Goal: Task Accomplishment & Management: Complete application form

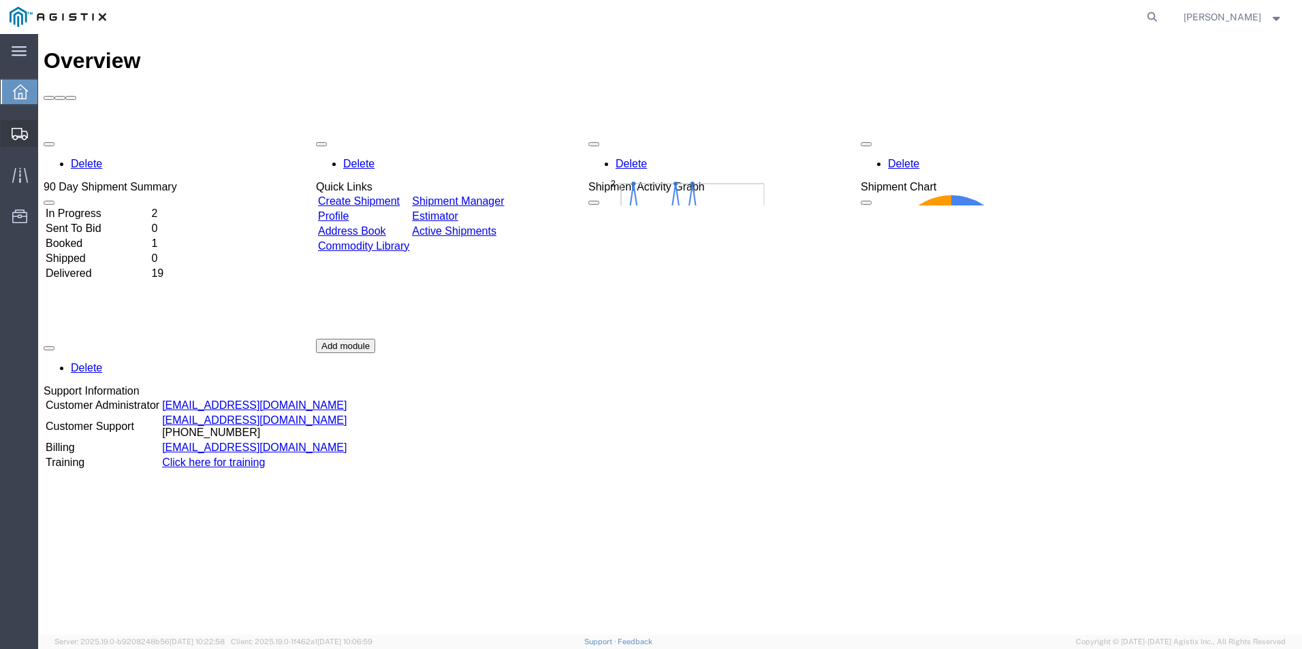
click at [18, 129] on icon at bounding box center [20, 134] width 16 height 12
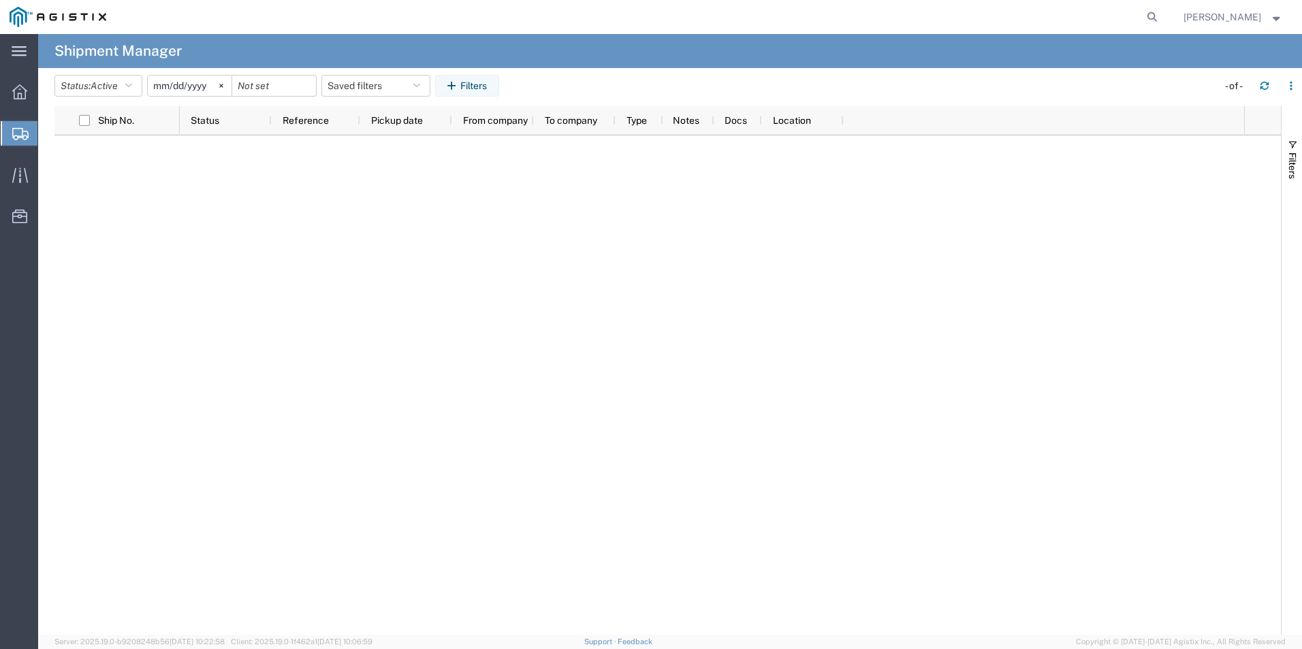
click at [0, 0] on span "Create Shipment" at bounding box center [0, 0] width 0 height 0
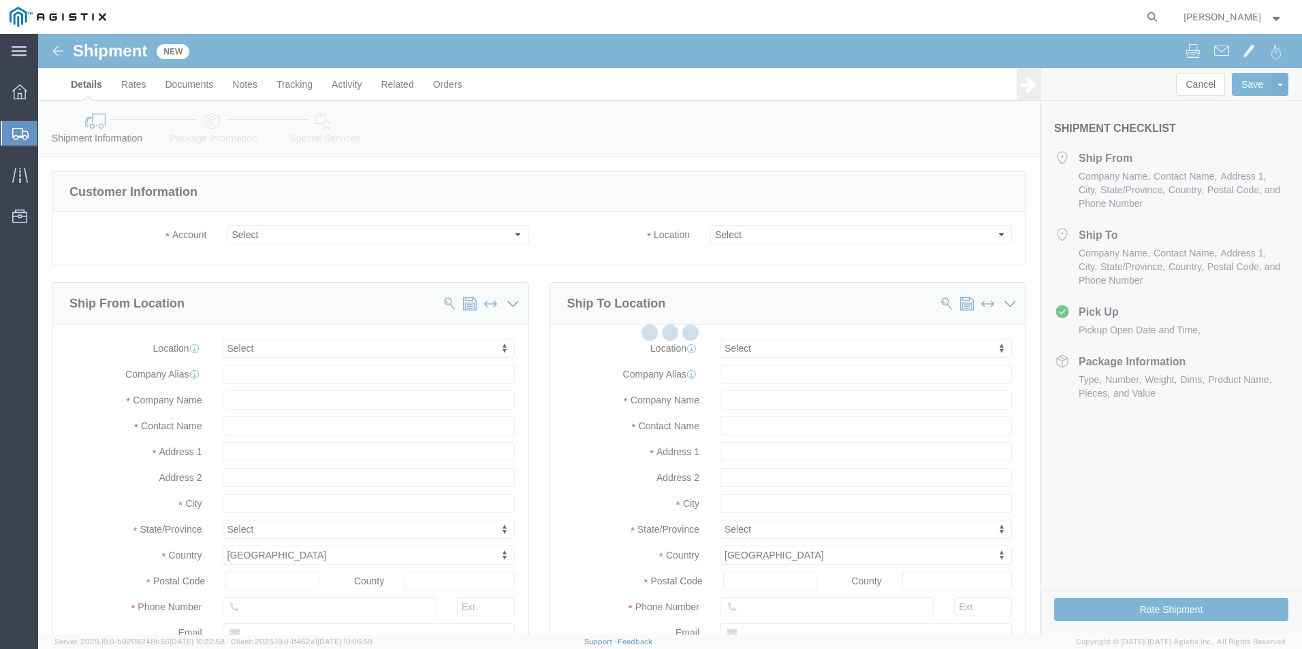
select select
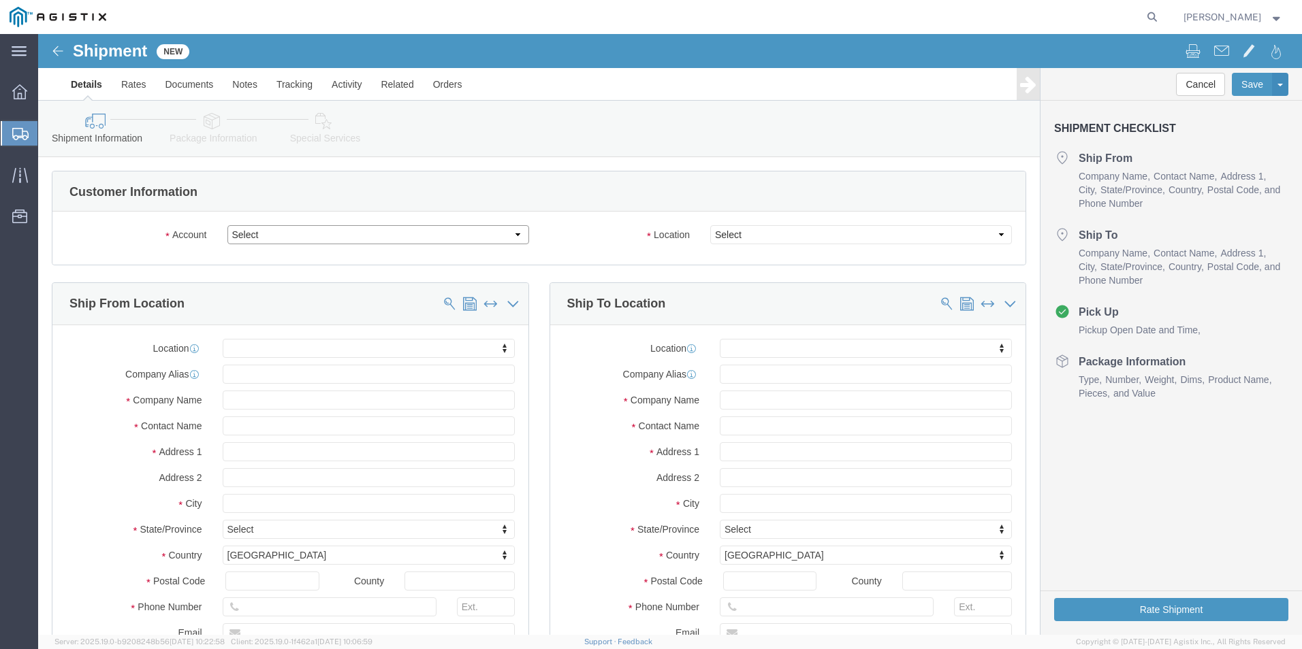
click select "Select Madden Bolt PG&E"
select select "9596"
click select "Select Madden Bolt PG&E"
select select
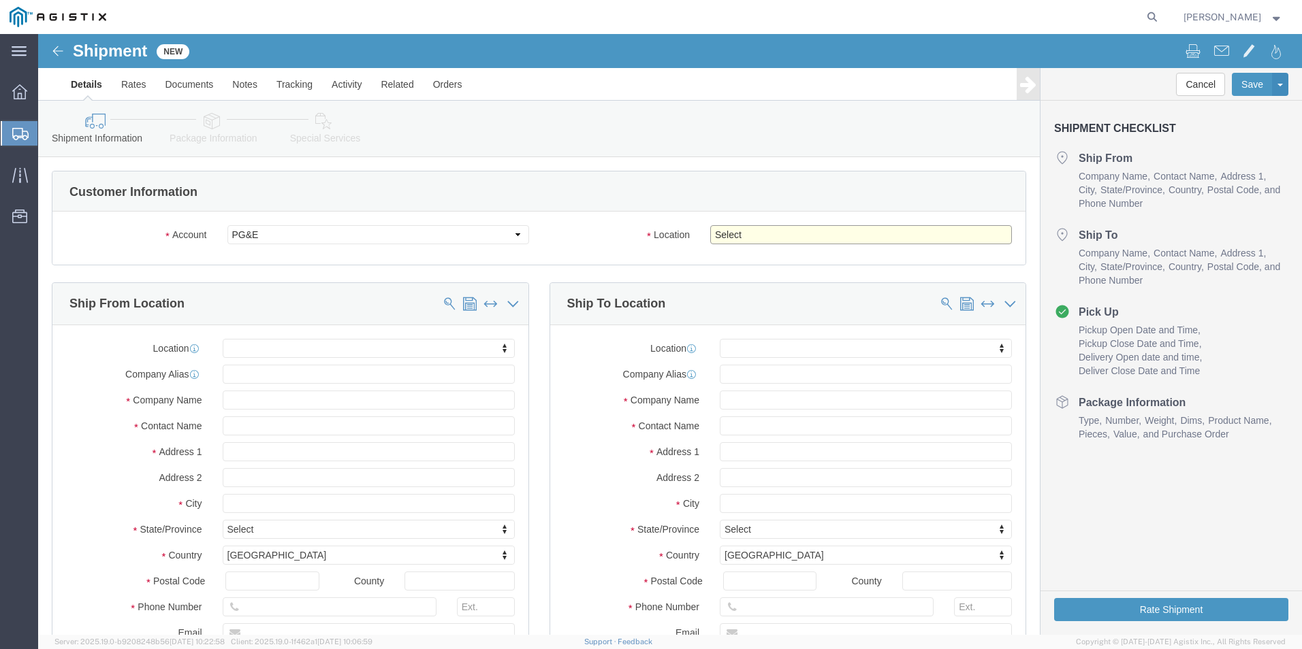
click select "Select All Others [GEOGRAPHIC_DATA] [GEOGRAPHIC_DATA] [GEOGRAPHIC_DATA] [GEOGRA…"
select select "23082"
click select "Select All Others [GEOGRAPHIC_DATA] [GEOGRAPHIC_DATA] [GEOGRAPHIC_DATA] [GEOGRA…"
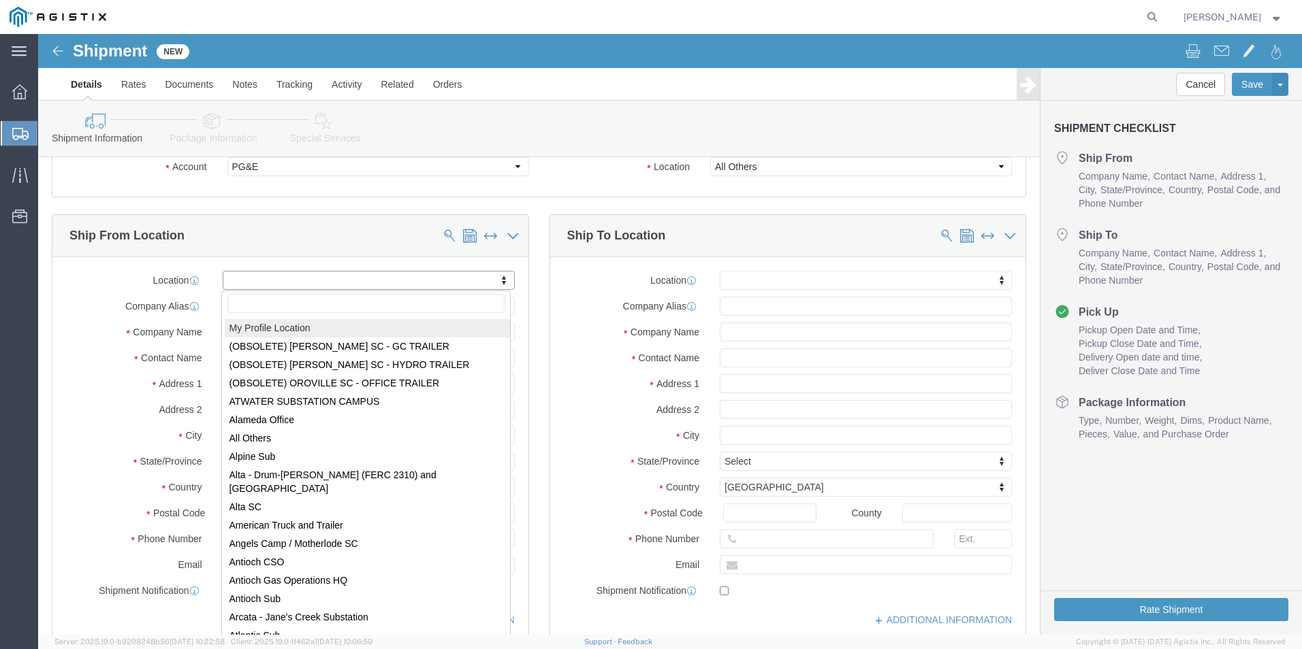
select select "MYPROFILE"
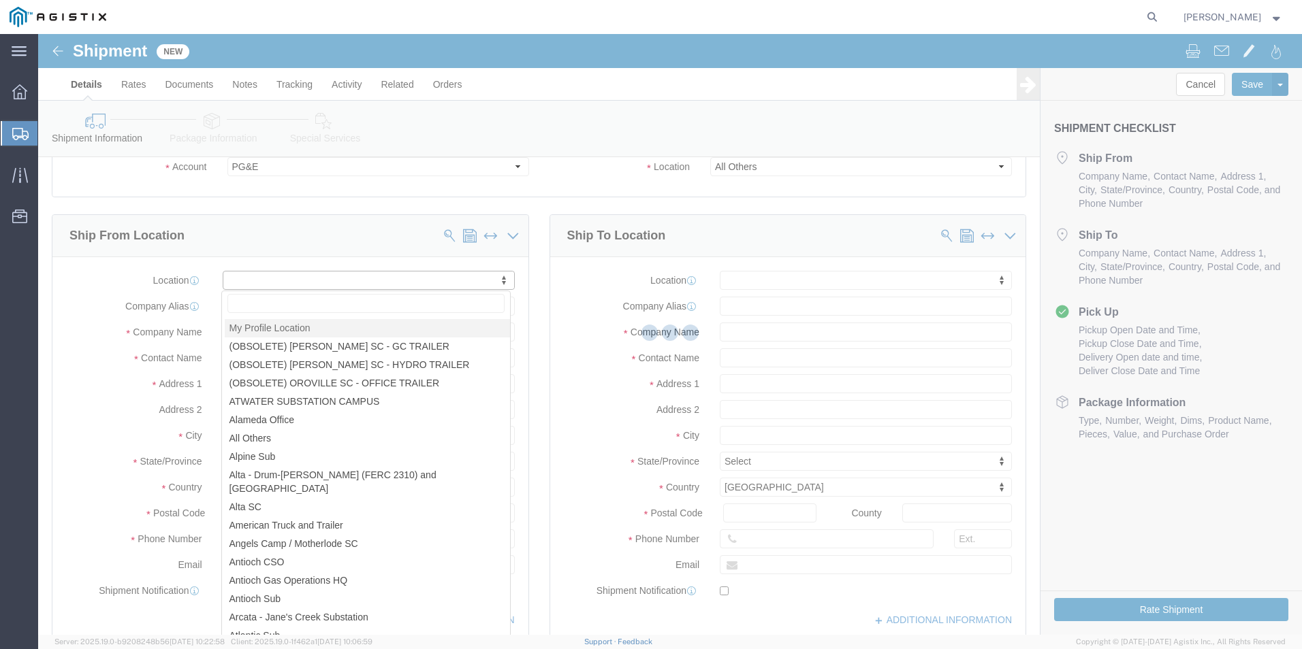
select select "[GEOGRAPHIC_DATA]"
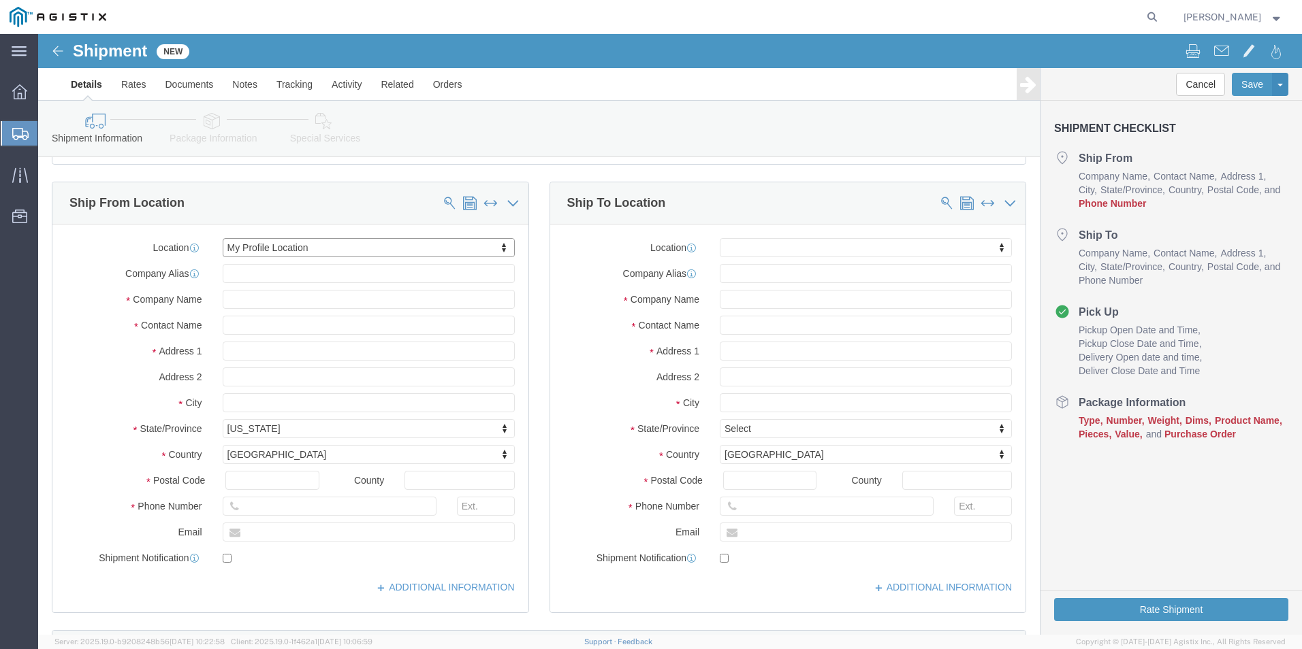
scroll to position [136, 0]
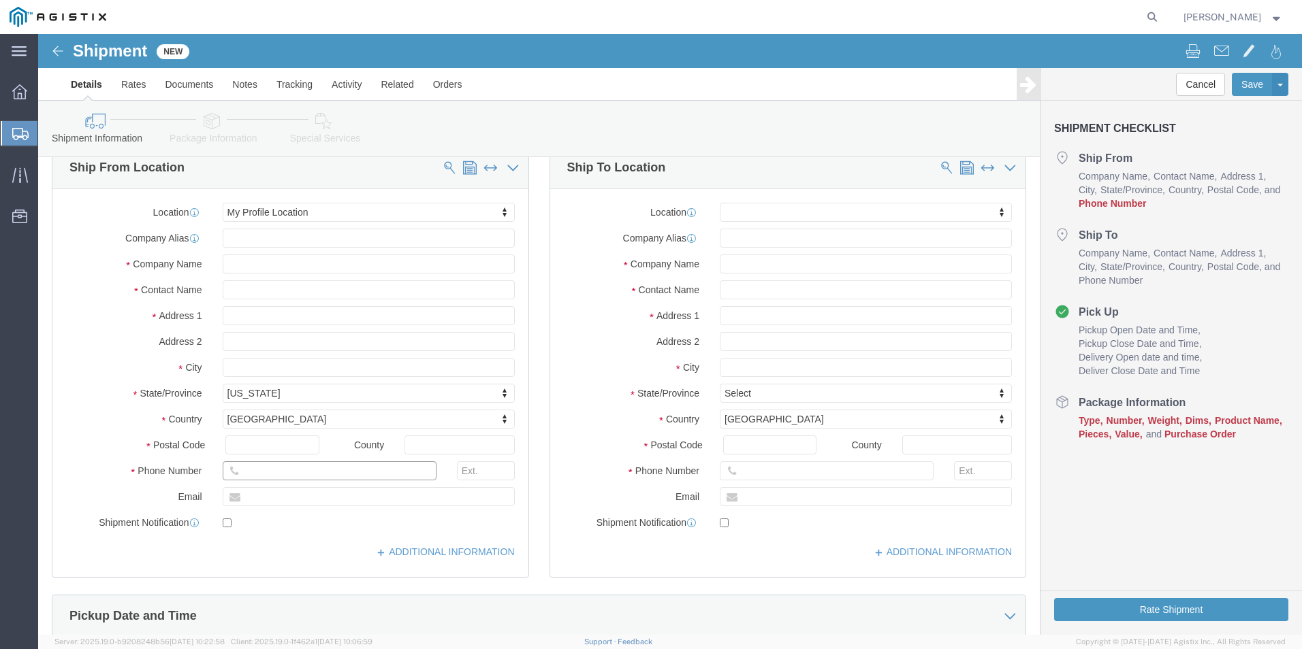
click input "text"
type input "7139399999"
click label
click input "checkbox"
checkbox input "false"
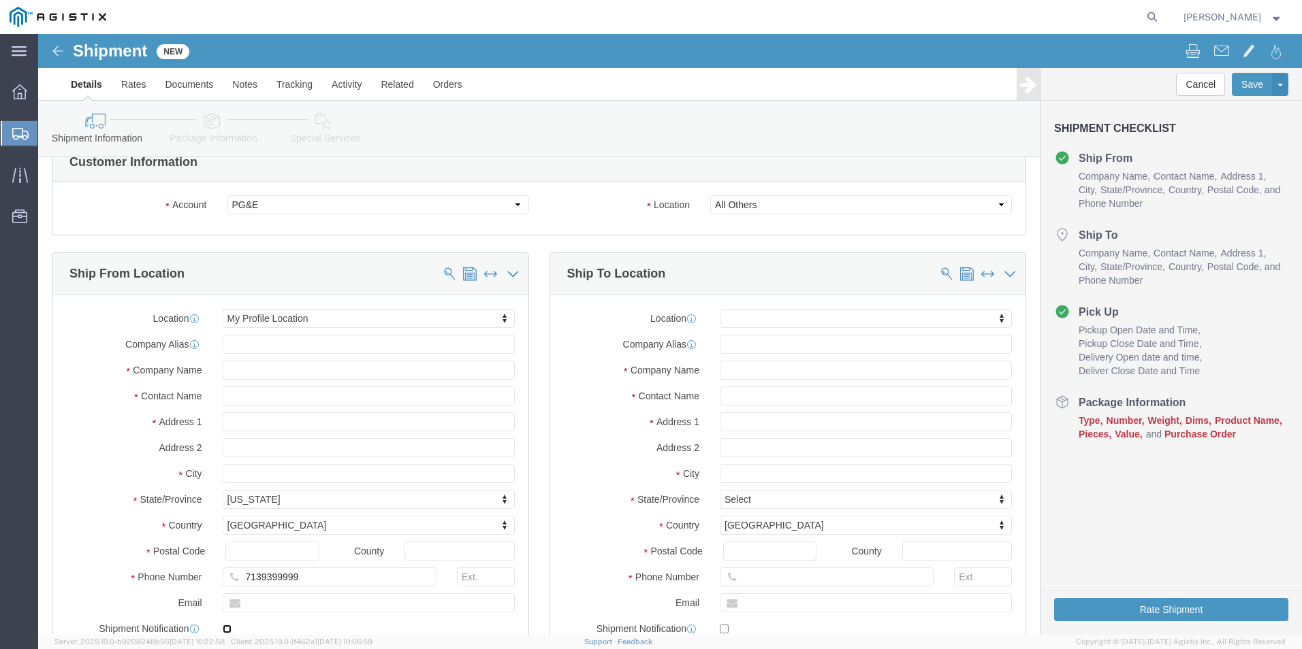
scroll to position [0, 0]
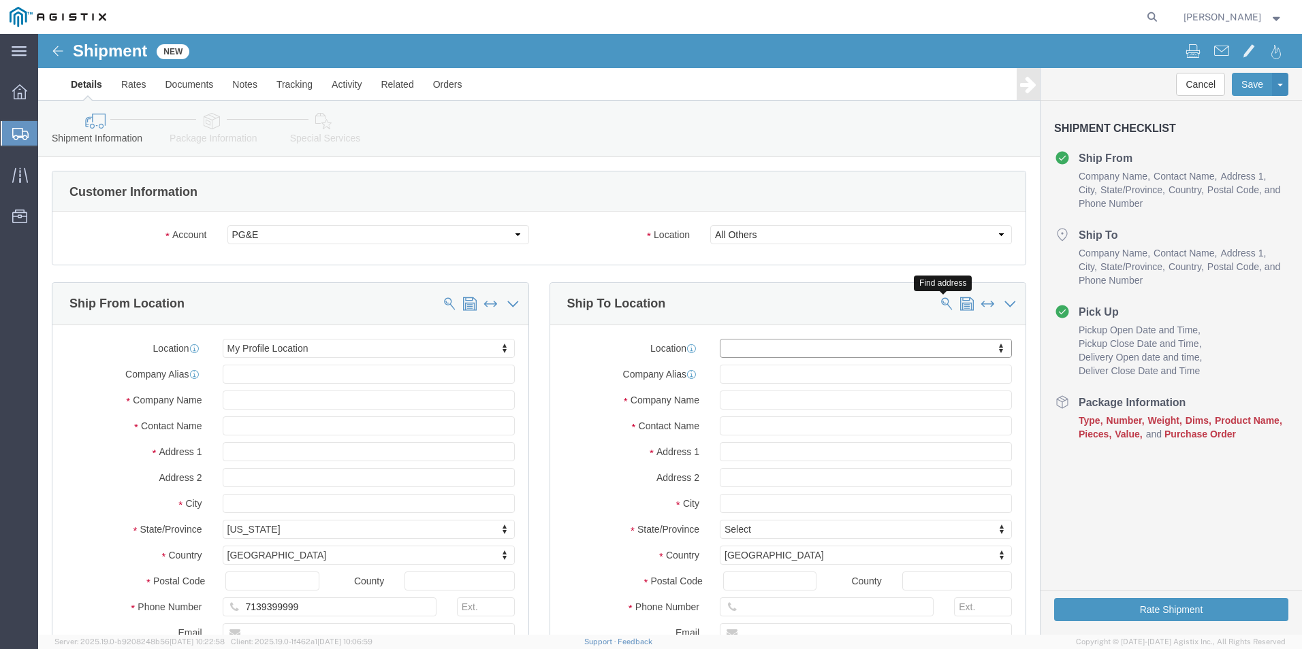
click span
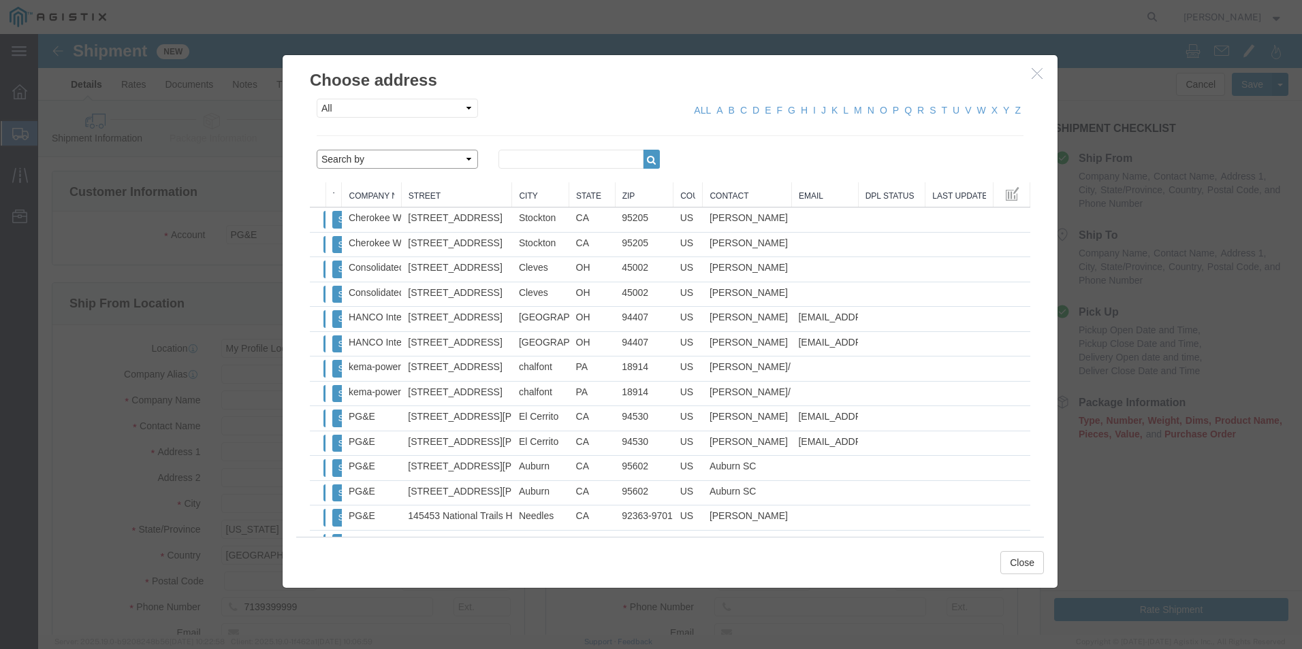
click select "Search by Address Book Name City Company Name Contact Name Country CustomerAlia…"
select select "city"
click select "Search by Address Book Name City Company Name Contact Name Country CustomerAlia…"
click input "text"
type input "[GEOGRAPHIC_DATA]"
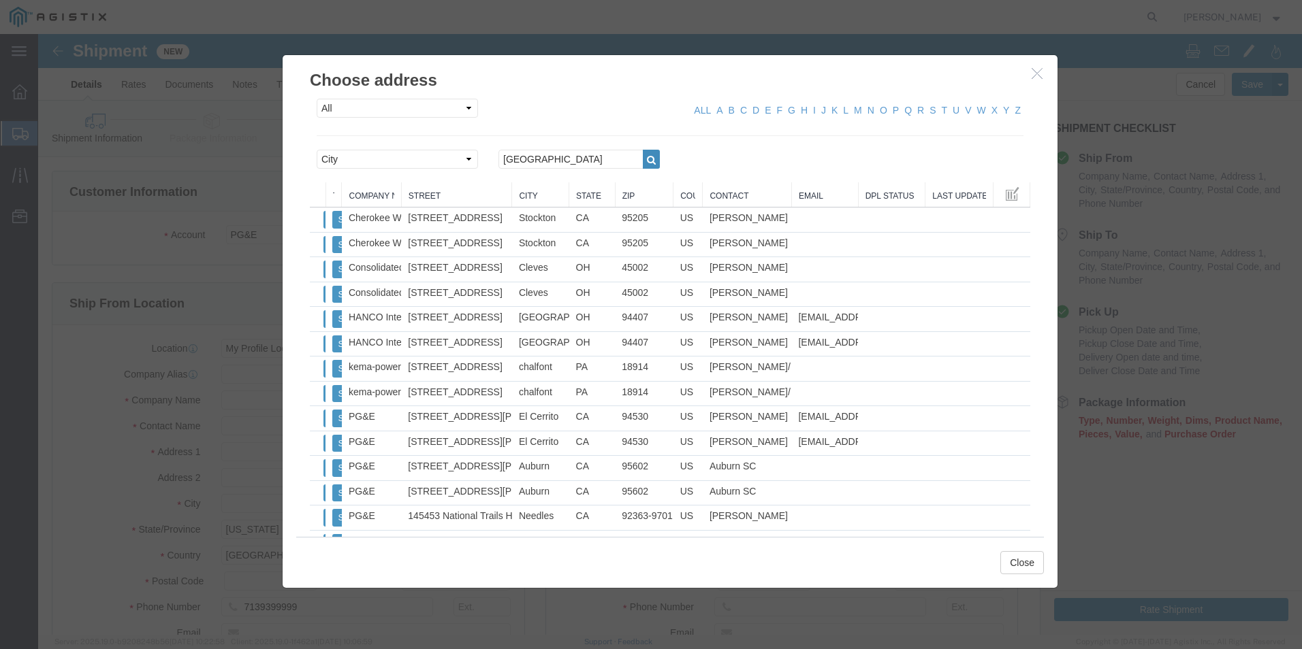
click icon "button"
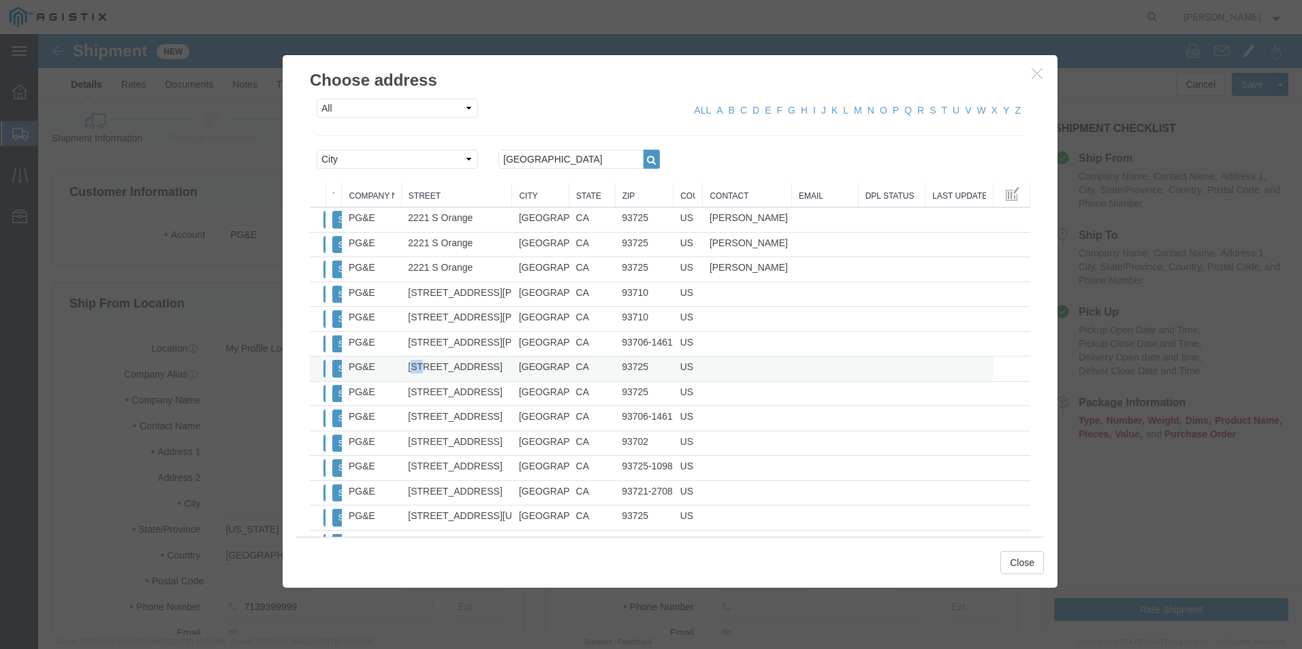
drag, startPoint x: 368, startPoint y: 339, endPoint x: 379, endPoint y: 336, distance: 11.4
click td "[STREET_ADDRESS]"
drag, startPoint x: 379, startPoint y: 336, endPoint x: 363, endPoint y: 337, distance: 16.4
click td "[STREET_ADDRESS]"
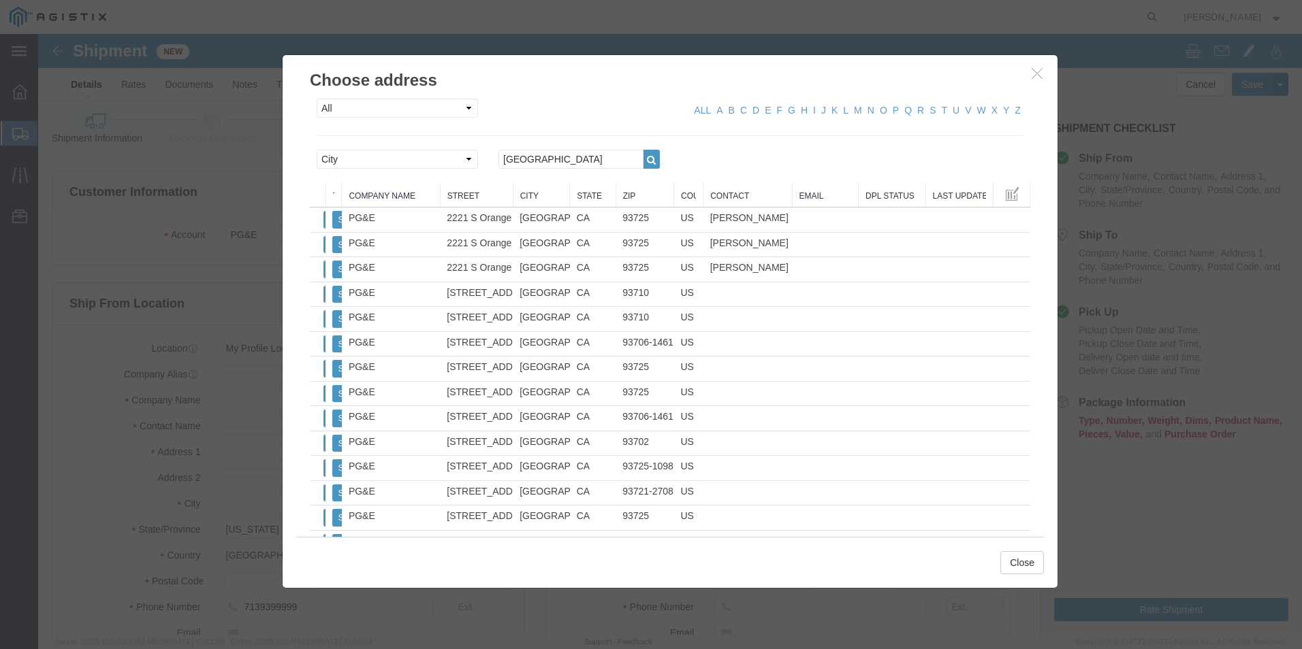
drag, startPoint x: 356, startPoint y: 163, endPoint x: 396, endPoint y: 159, distance: 40.3
click div "From To Company Name Street City State Zip Country Contact Email DPL Status Las…"
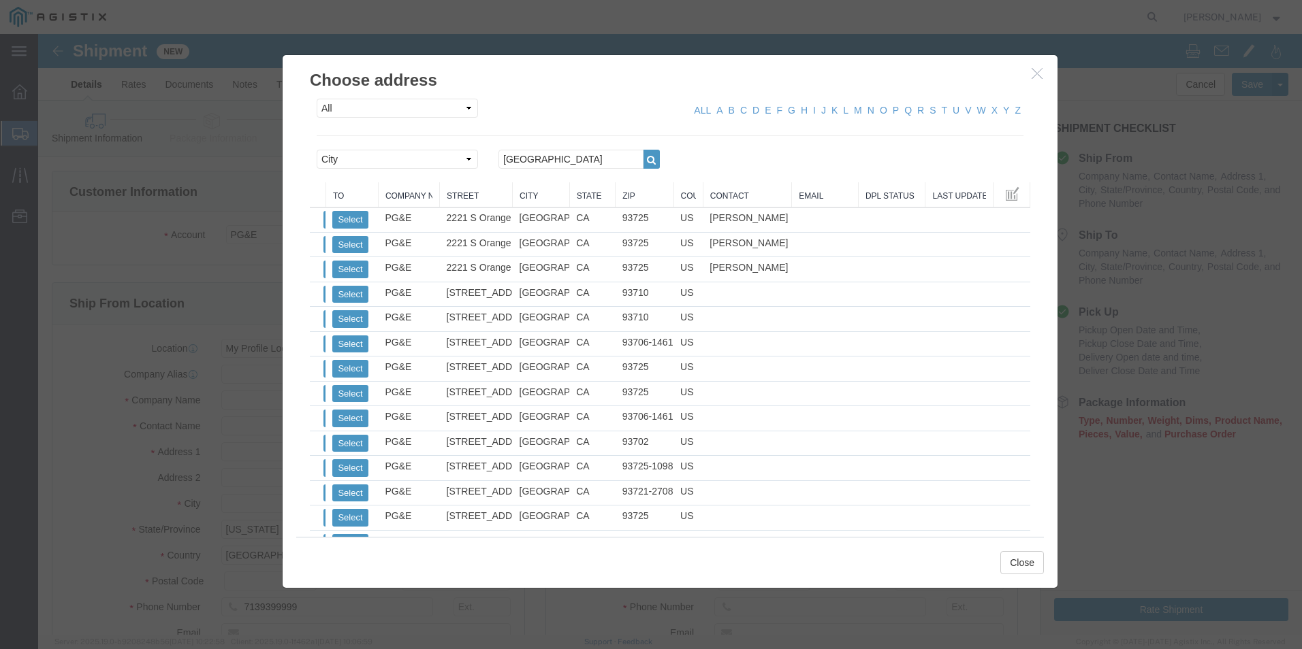
drag, startPoint x: 297, startPoint y: 159, endPoint x: 337, endPoint y: 160, distance: 39.5
click div "From To Company Name Street City State Zip Country Contact Email DPL Status Las…"
click button "Select"
select select "CA"
click button "Close"
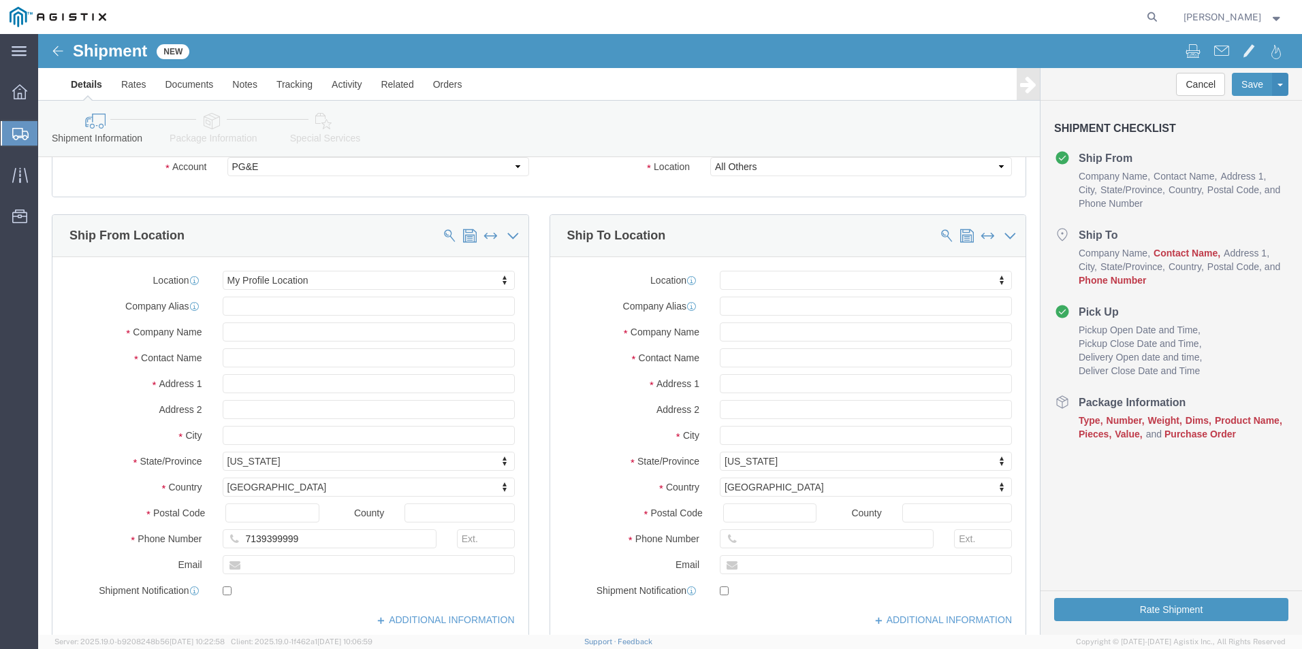
scroll to position [136, 0]
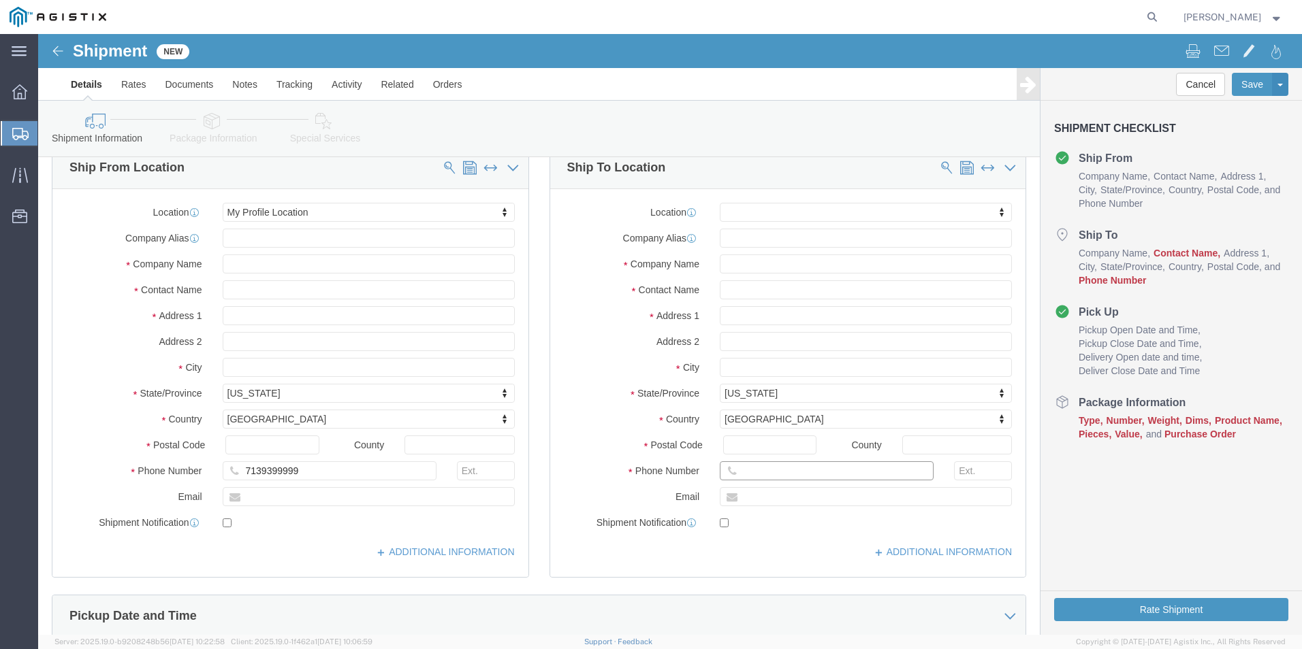
click input "text"
type input "5597606055"
click input "text"
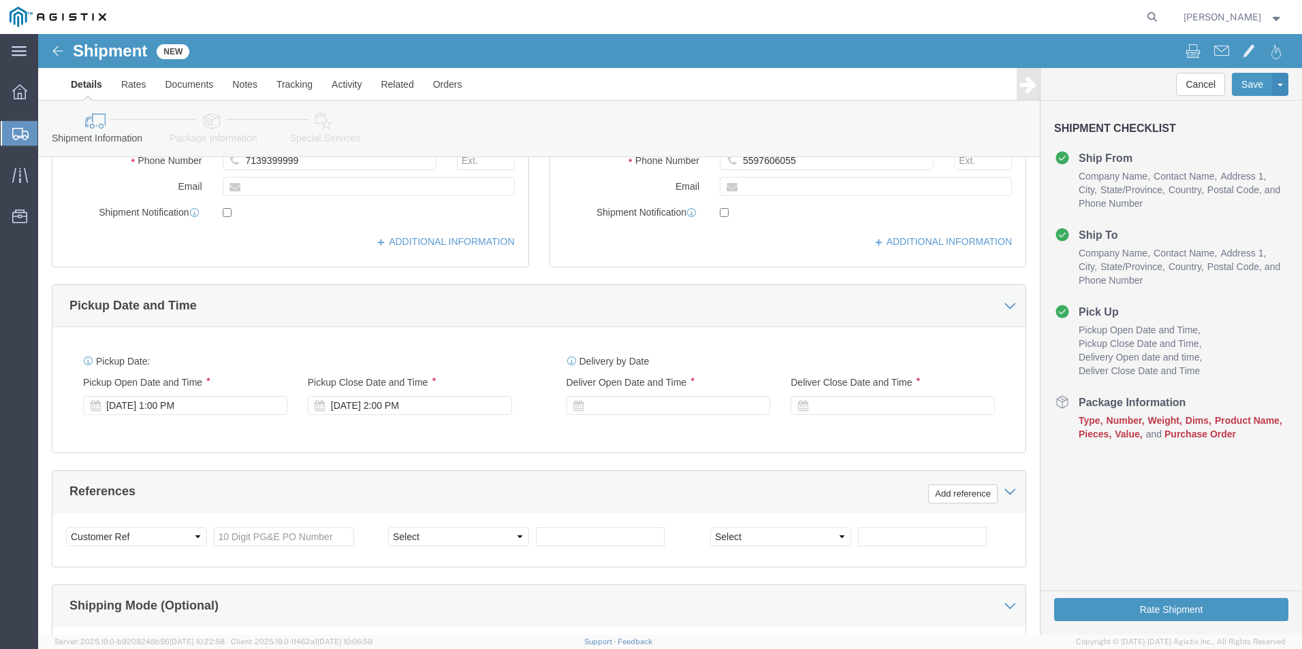
scroll to position [476, 0]
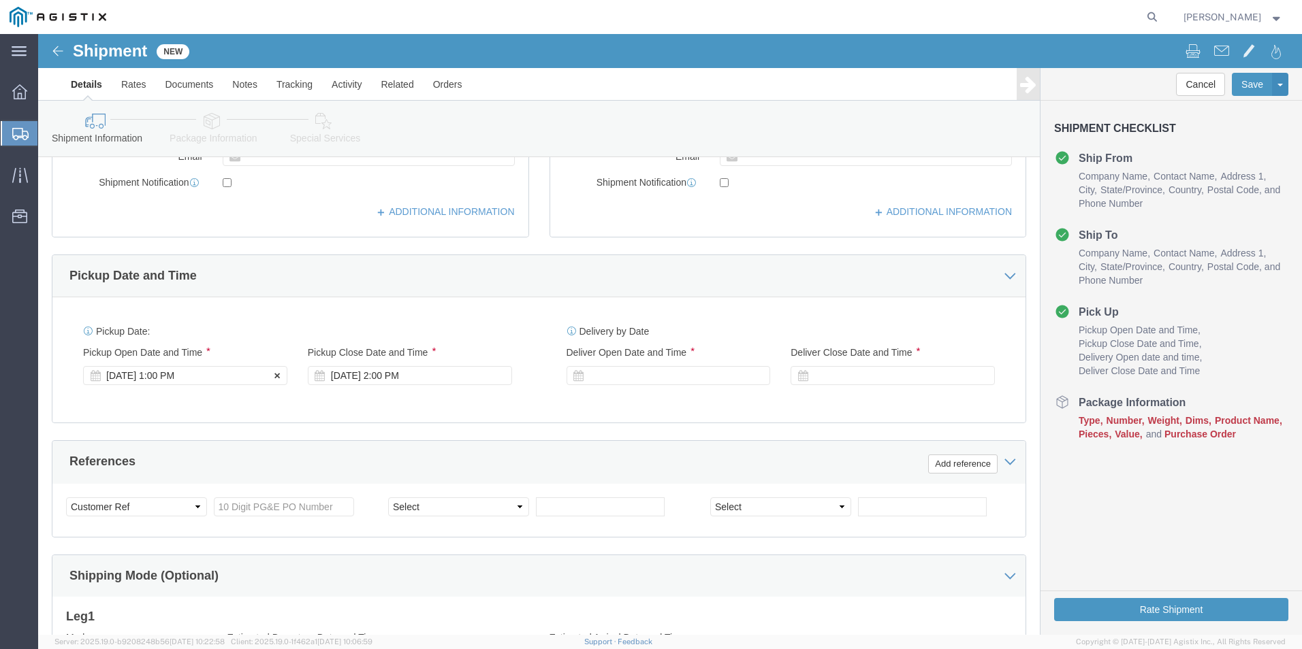
type input "[PERSON_NAME]"
click div "[DATE] 1:00 PM"
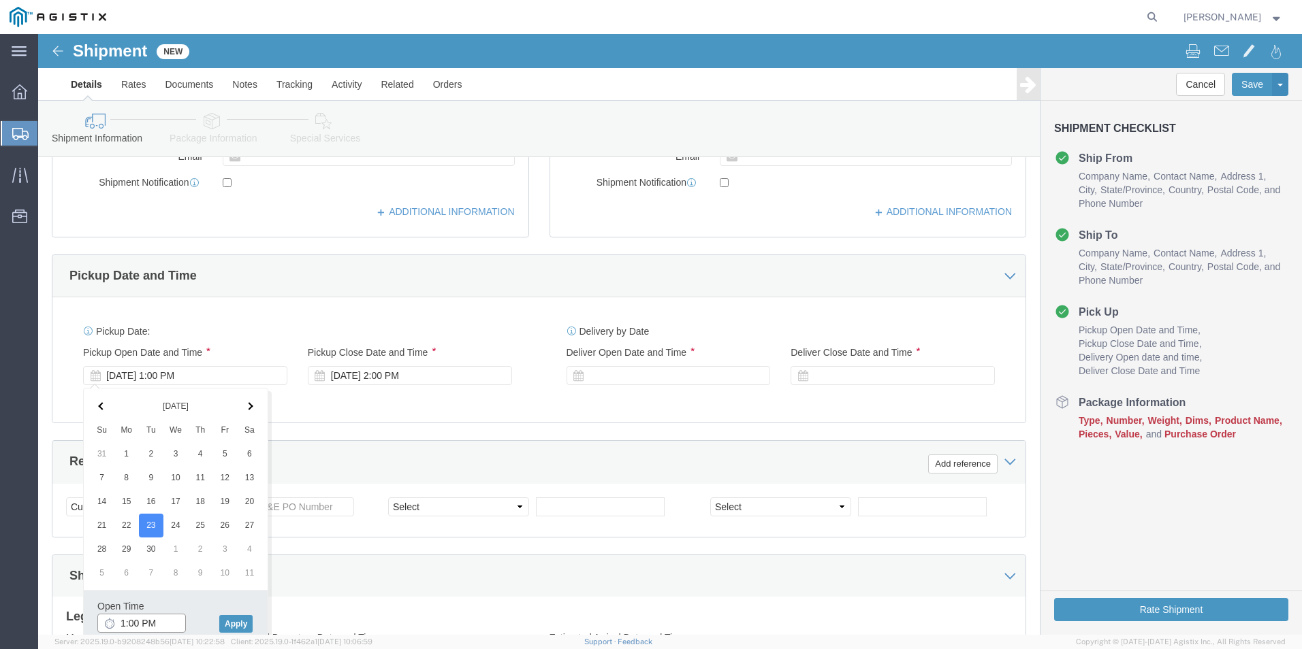
click input "1:00 PM"
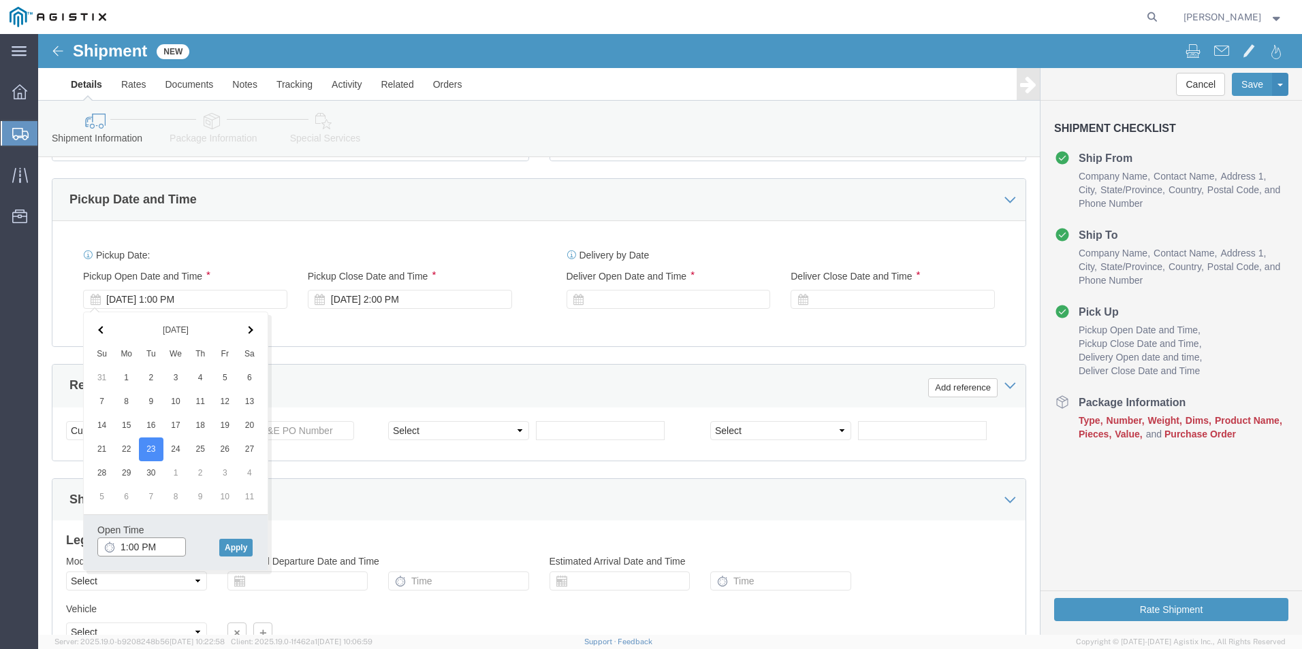
scroll to position [633, 0]
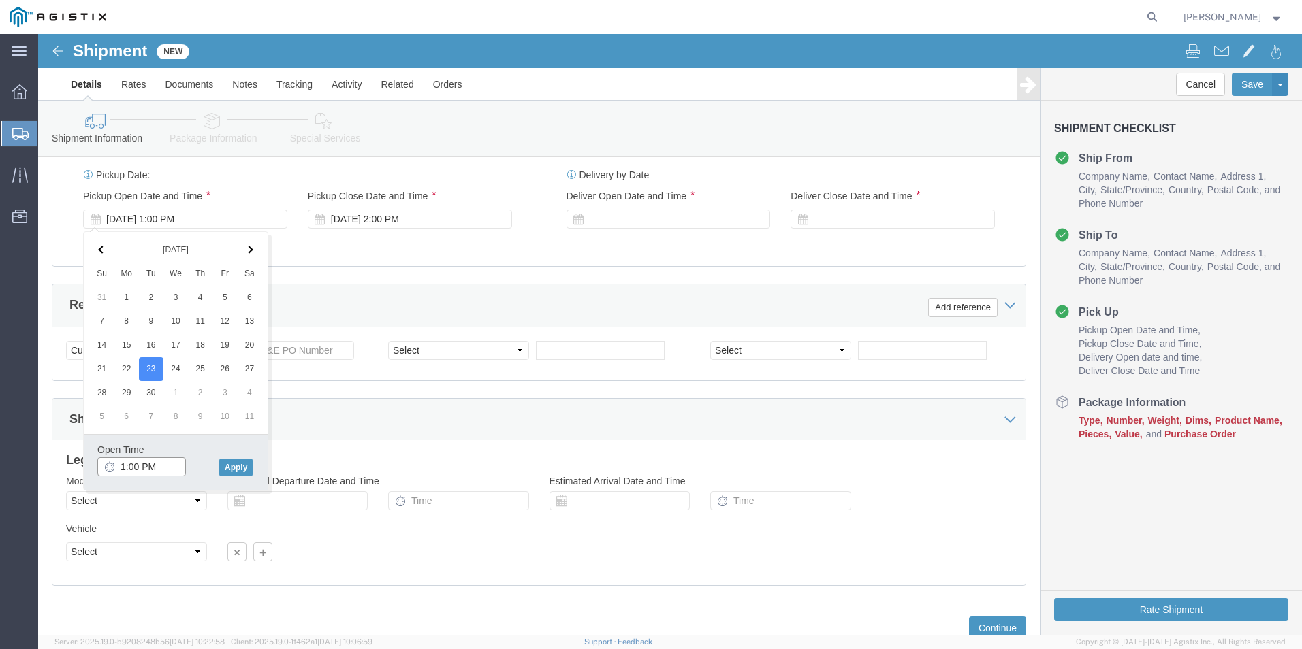
click input "1:00 PM"
drag, startPoint x: 140, startPoint y: 440, endPoint x: 69, endPoint y: 441, distance: 71.5
click input "1PM:00"
type input "7:30 AM"
click button "Apply"
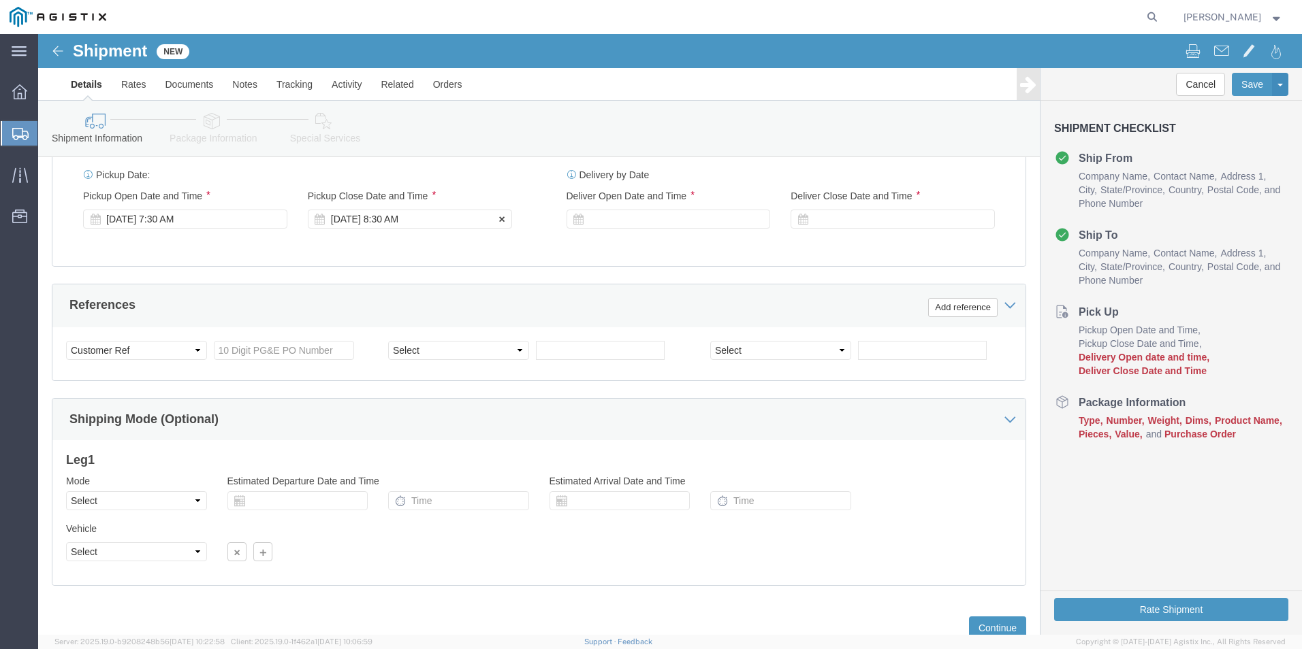
click div "[DATE] 8:30 AM"
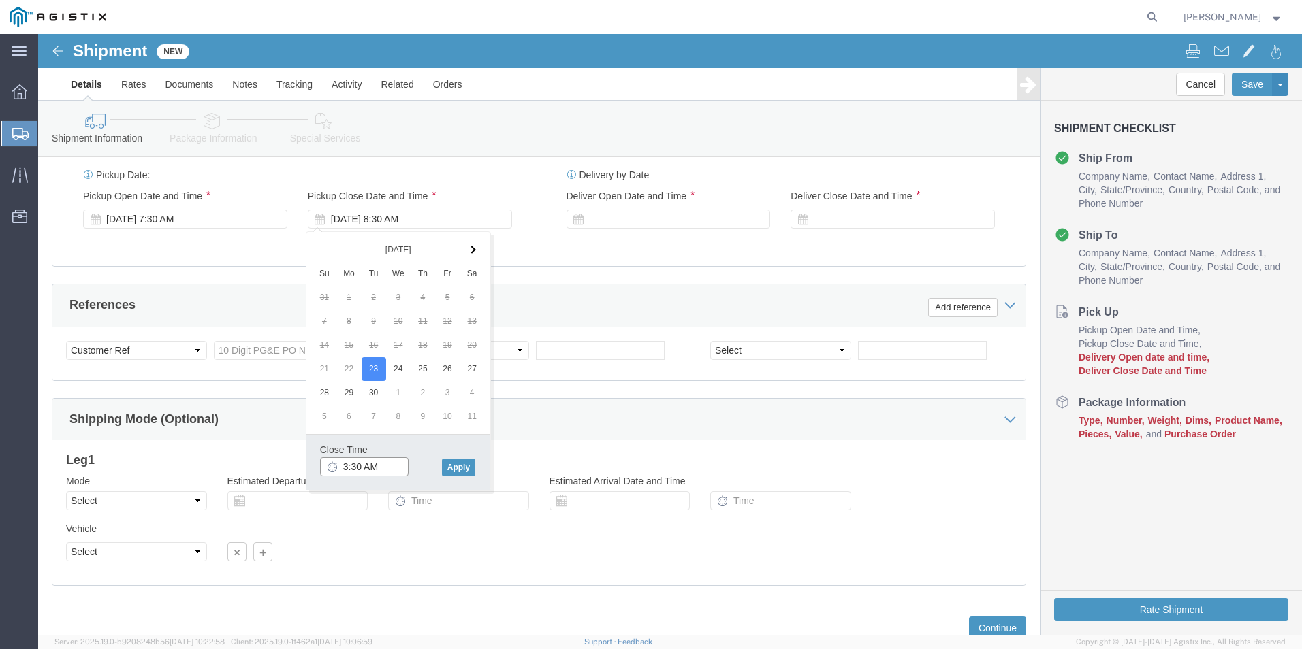
click input "3:30 AM"
type input "3:30 PM"
click button "Apply"
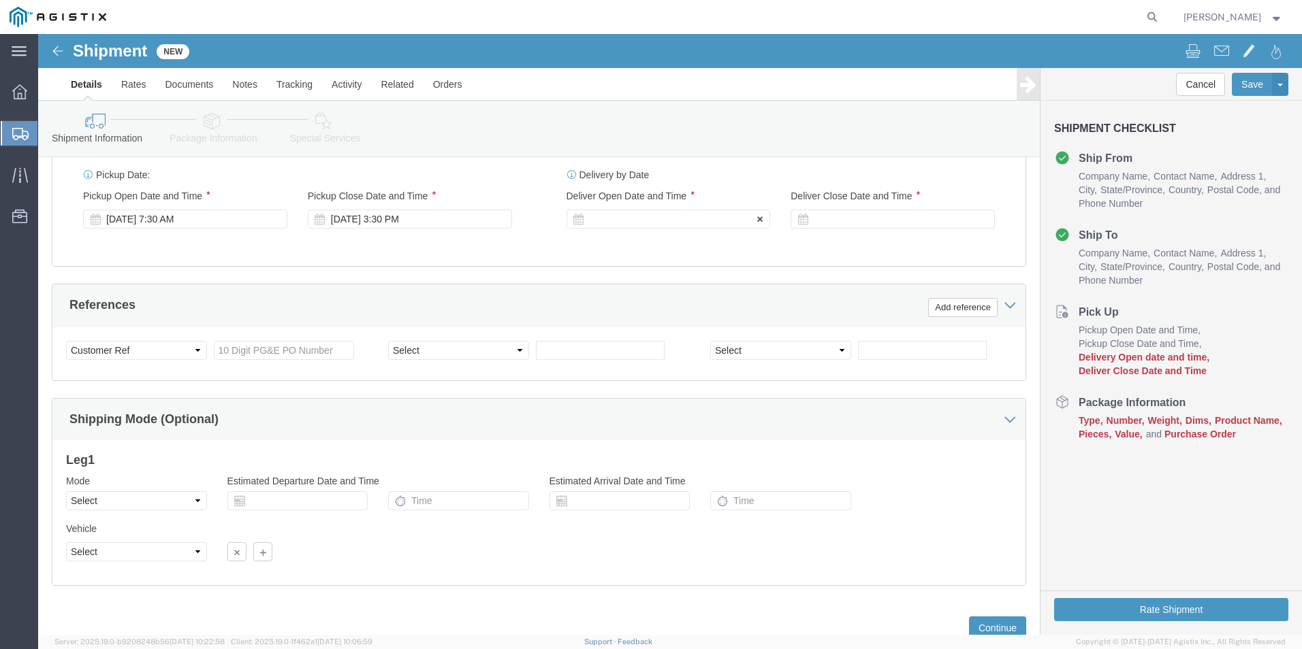
click div
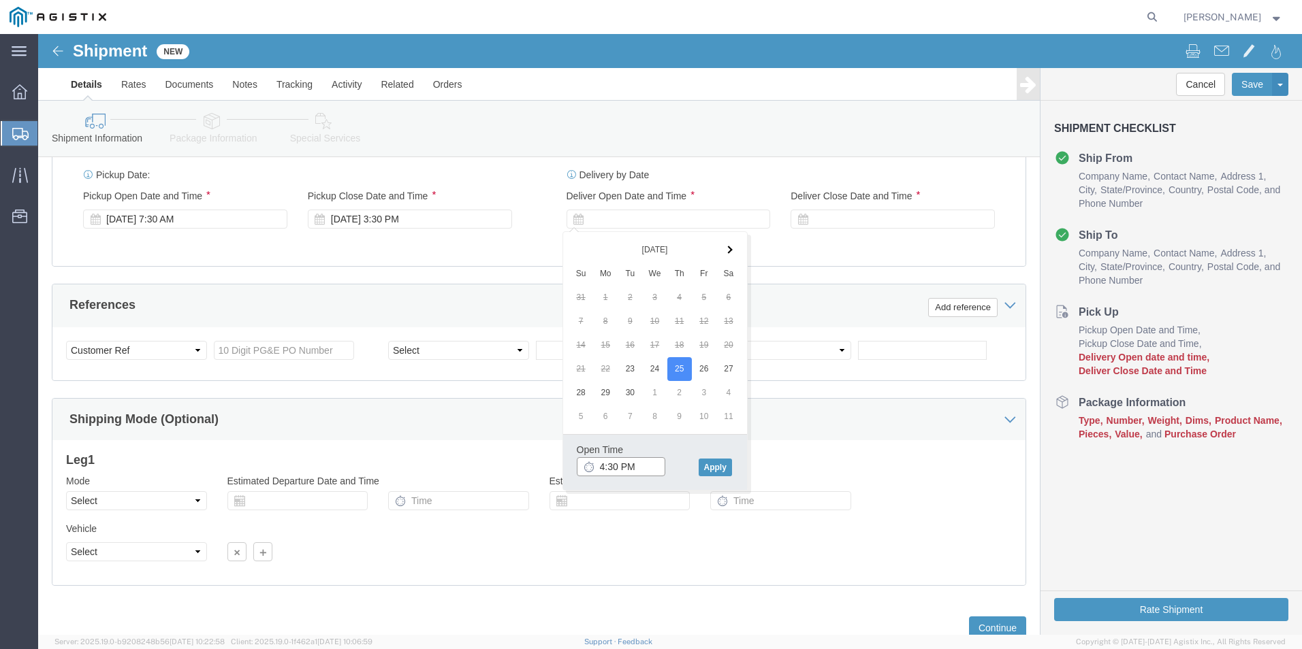
drag, startPoint x: 602, startPoint y: 434, endPoint x: 594, endPoint y: 431, distance: 8.6
click input "4:30 PM"
drag, startPoint x: 600, startPoint y: 434, endPoint x: 533, endPoint y: 430, distance: 66.8
click div "Open Time 4:30 PM [DATE] 4:30 PM - [DATE] 4:30 PM Cancel Apply"
type input "3:00 PM"
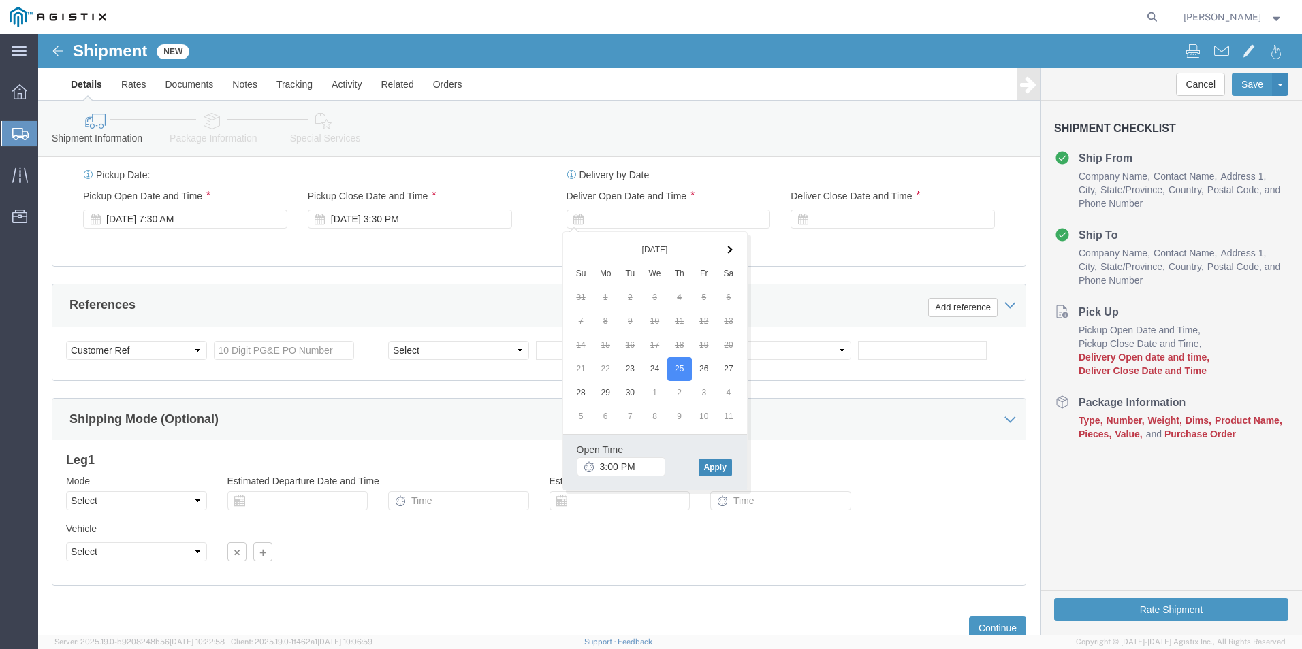
click button "Apply"
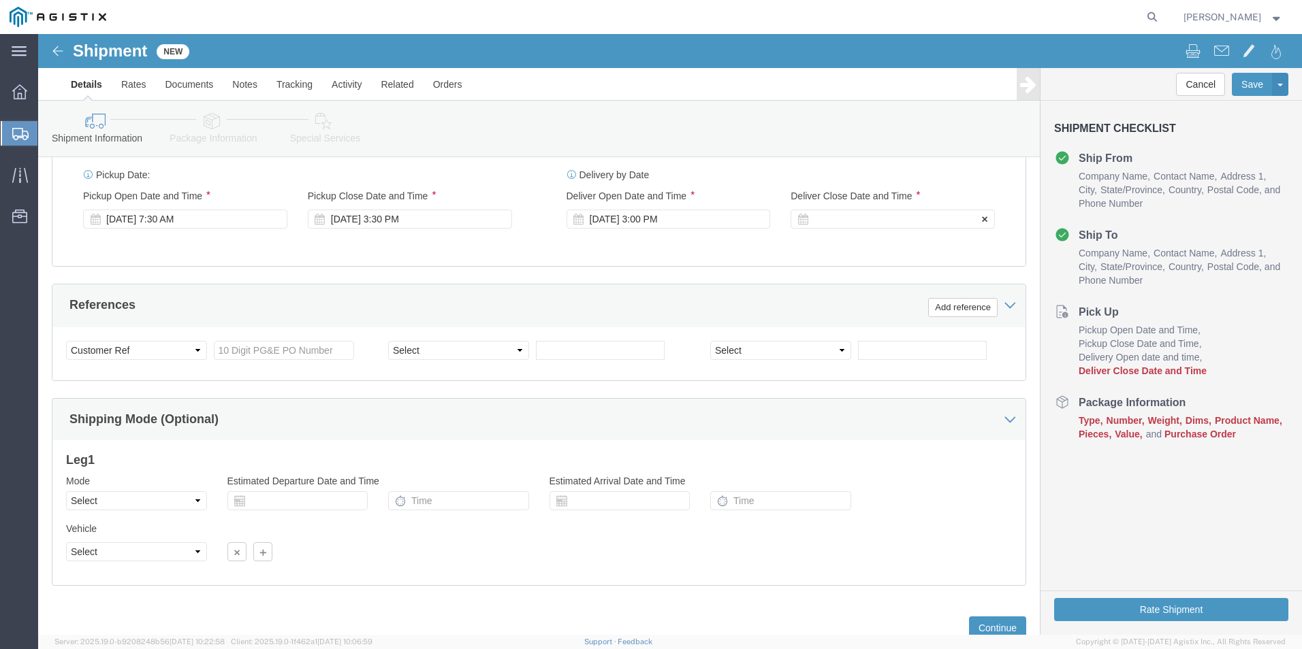
click icon
click div
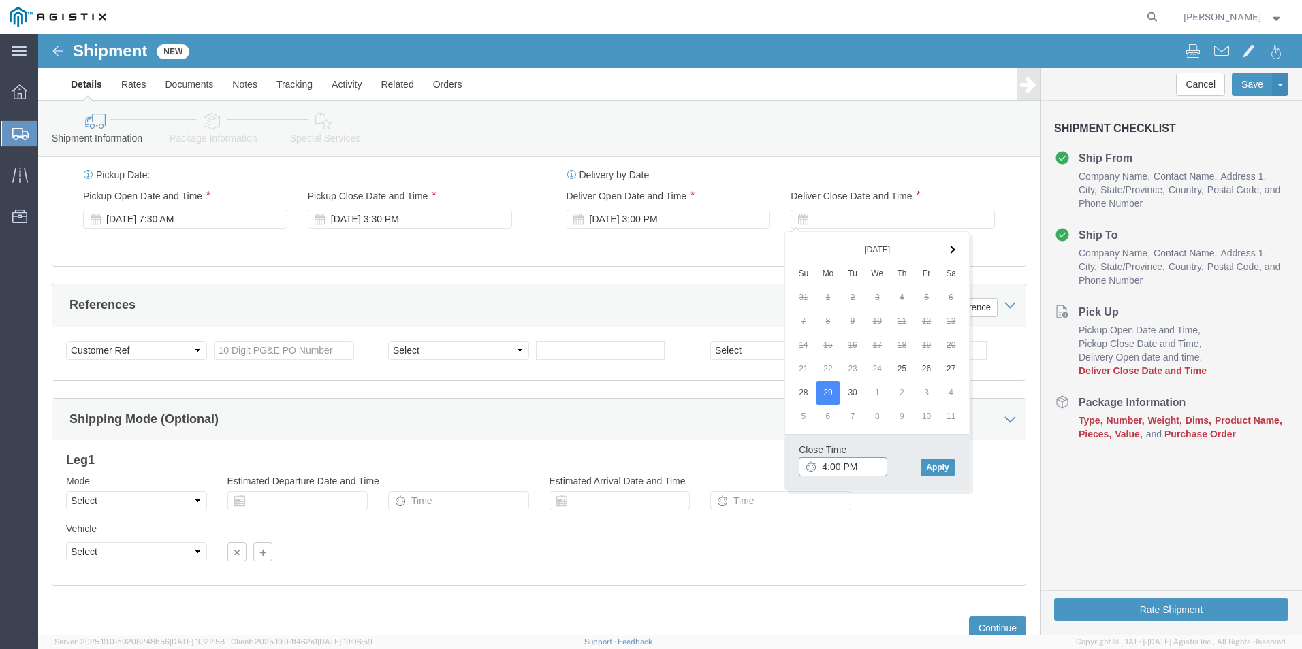
click input "4:00 PM"
type input "3:00 PM"
click button "Apply"
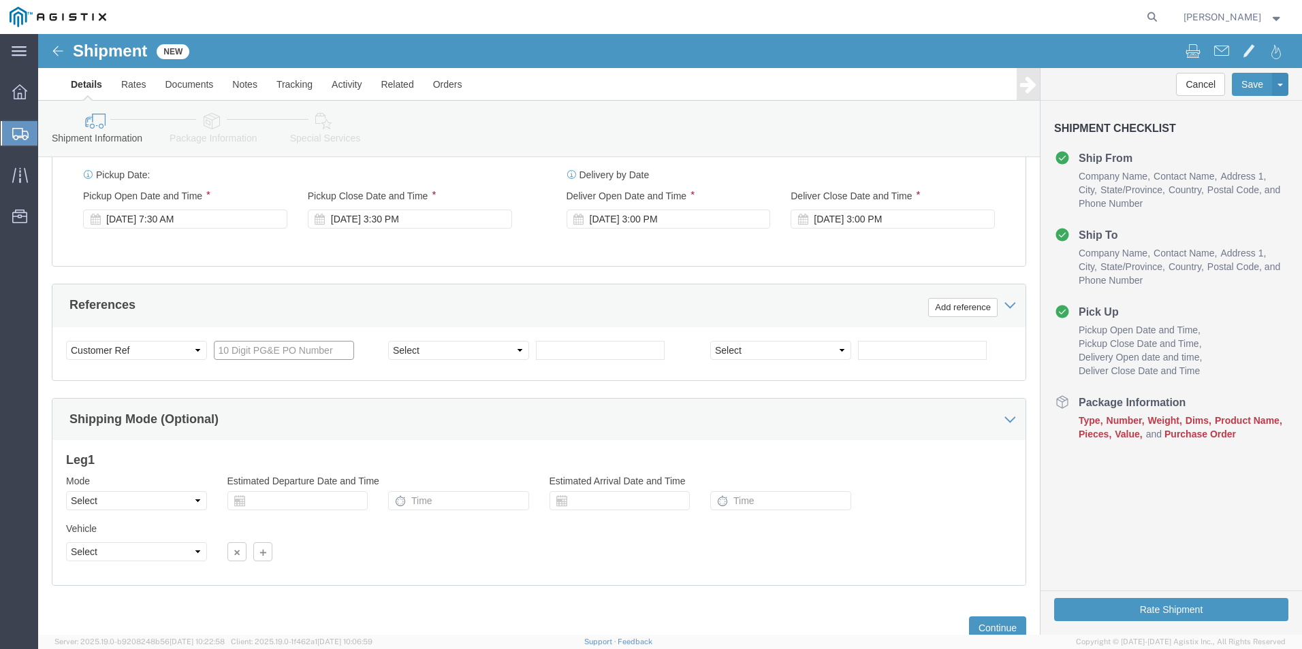
click input "text"
paste input "2701232345"
type input "2701232345"
click div "References Add reference"
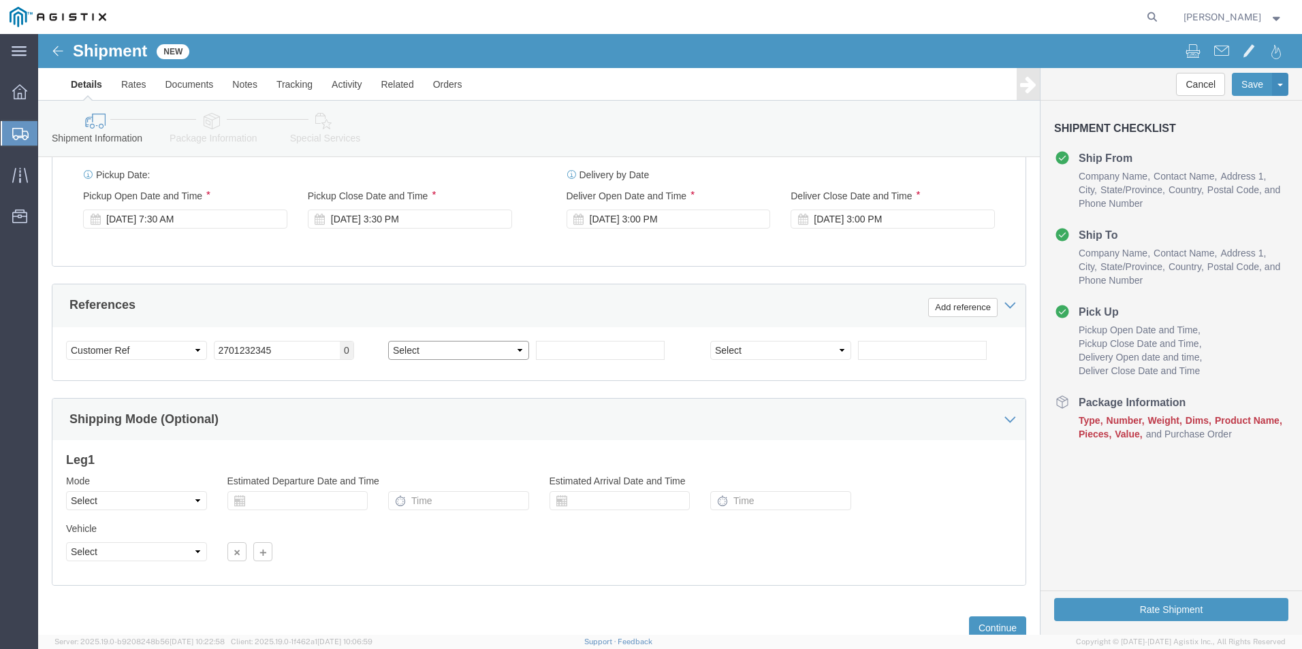
click select "Select Account Type Activity ID Airline Appointment Number ASN Batch Request # …"
select select "BOL"
click select "Select Account Type Activity ID Airline Appointment Number ASN Batch Request # …"
click input "text"
type input "153933"
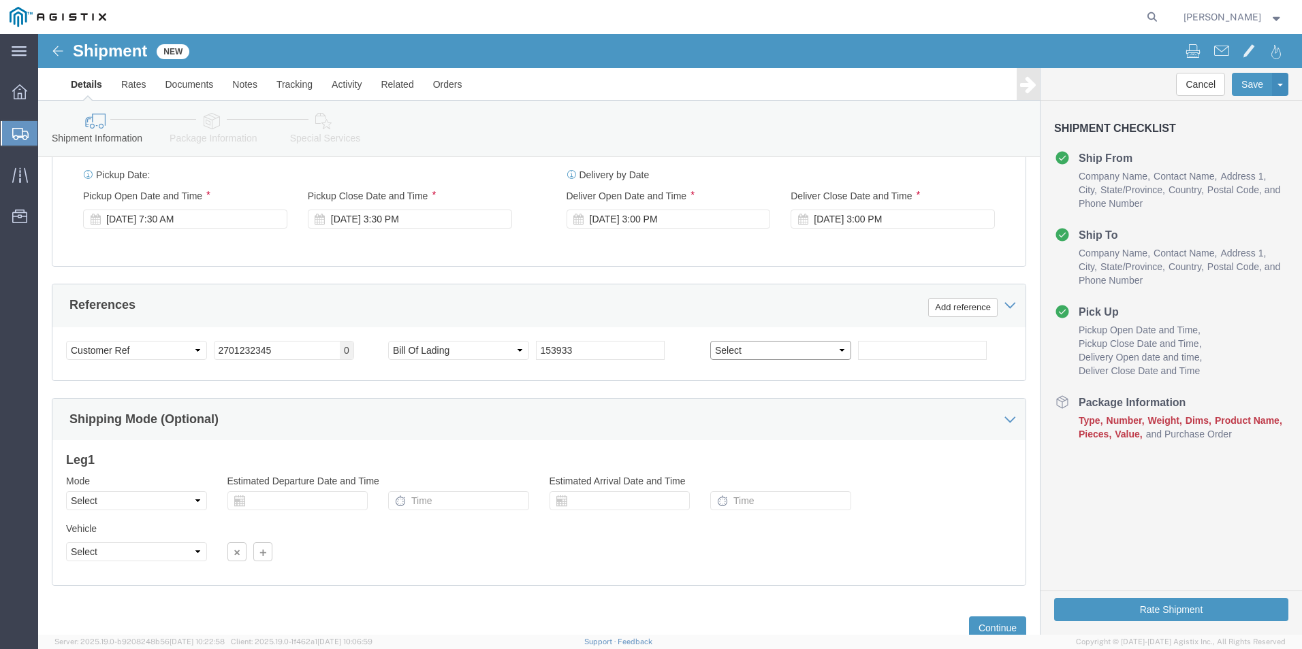
click select "Select Account Type Activity ID Airline Appointment Number ASN Batch Request # …"
select select "PURCHORD"
click select "Select Account Type Activity ID Airline Appointment Number ASN Batch Request # …"
click input "text"
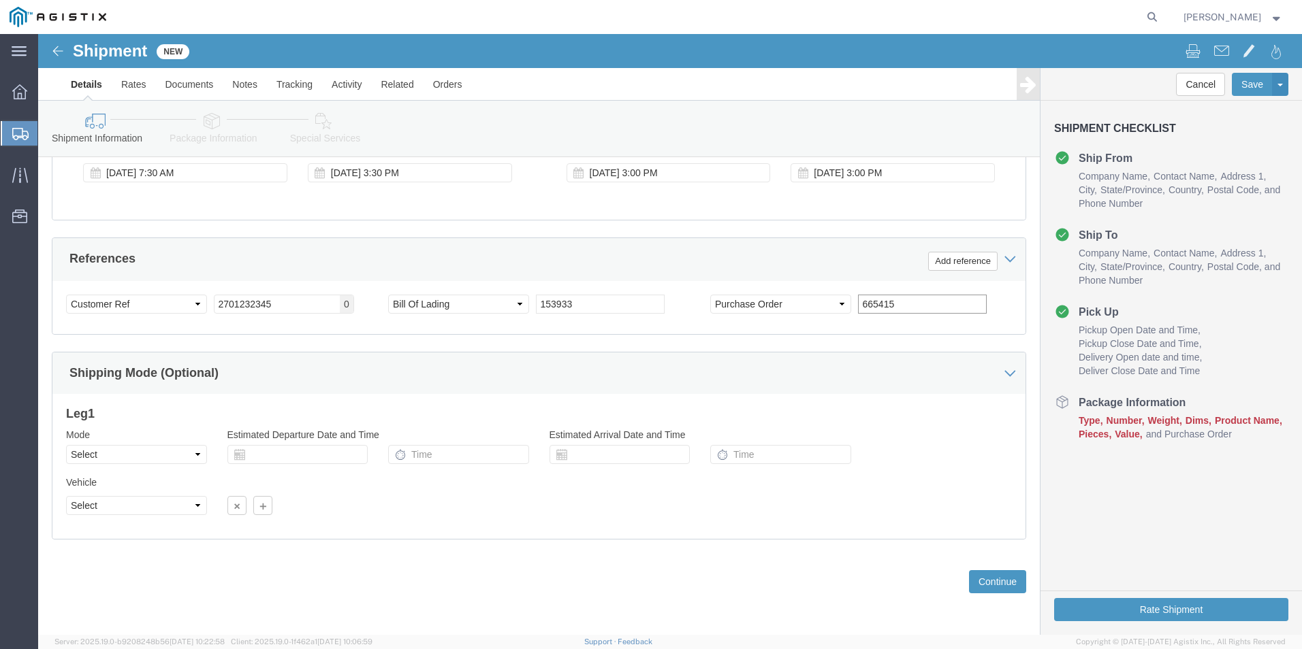
type input "665415"
click select "Select Air Less than Truckload Multi-Leg Ocean Freight Rail Small Parcel Truckl…"
select select "LTL"
click select "Select Air Less than Truckload Multi-Leg Ocean Freight Rail Small Parcel Truckl…"
click button "Continue"
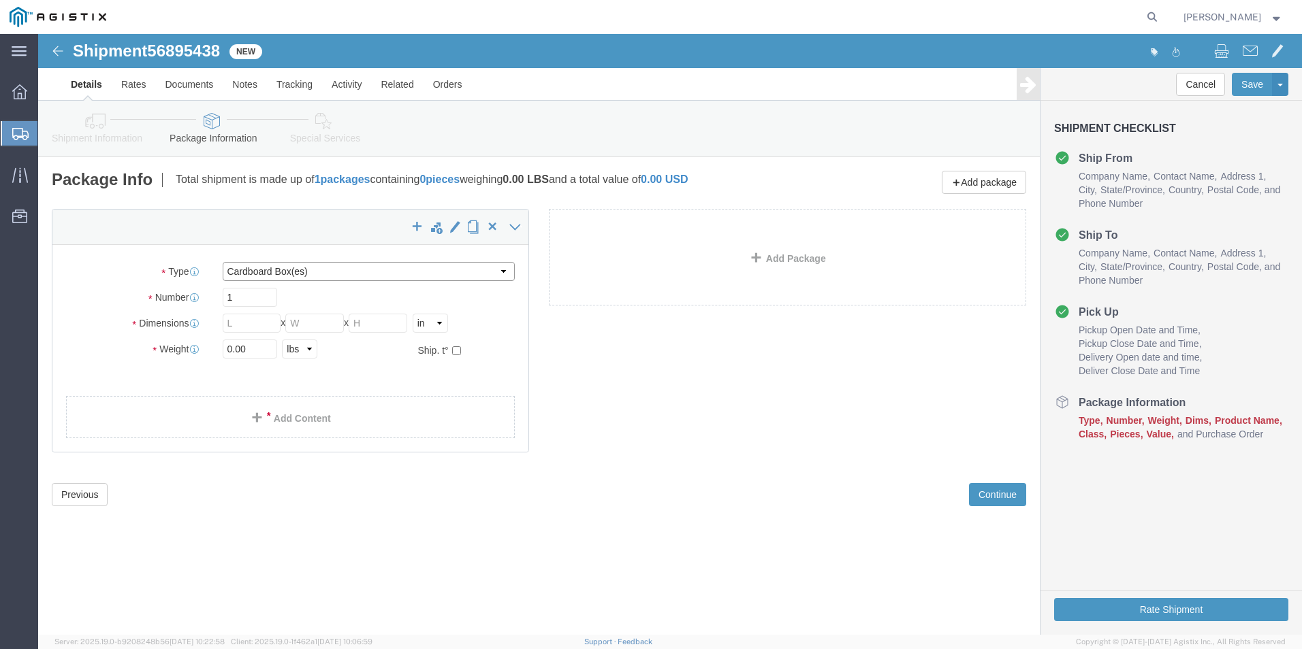
click select "Select Bulk Bundle(s) Cardboard Box(es) Carton(s) Crate(s) Drum(s) (Fiberboard)…"
select select "PSNS"
click select "Select Bulk Bundle(s) Cardboard Box(es) Carton(s) Crate(s) Drum(s) (Fiberboard)…"
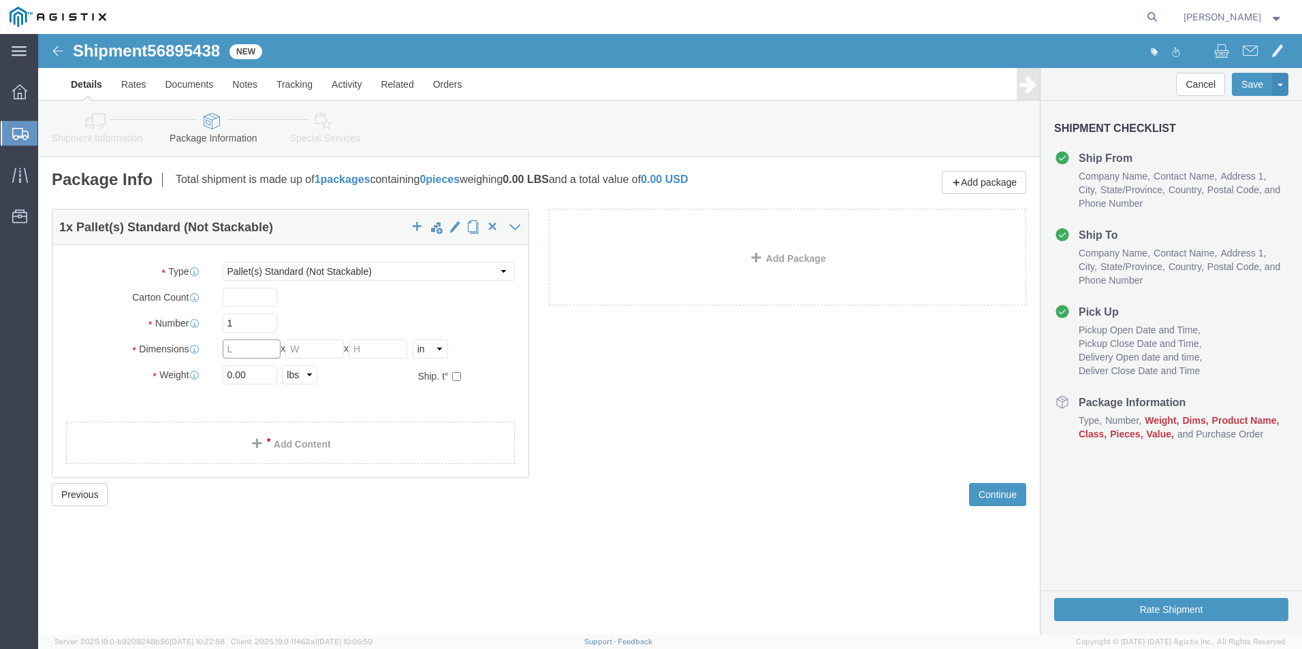
click input "text"
type input "8"
type input "57"
type input "48"
type input "14"
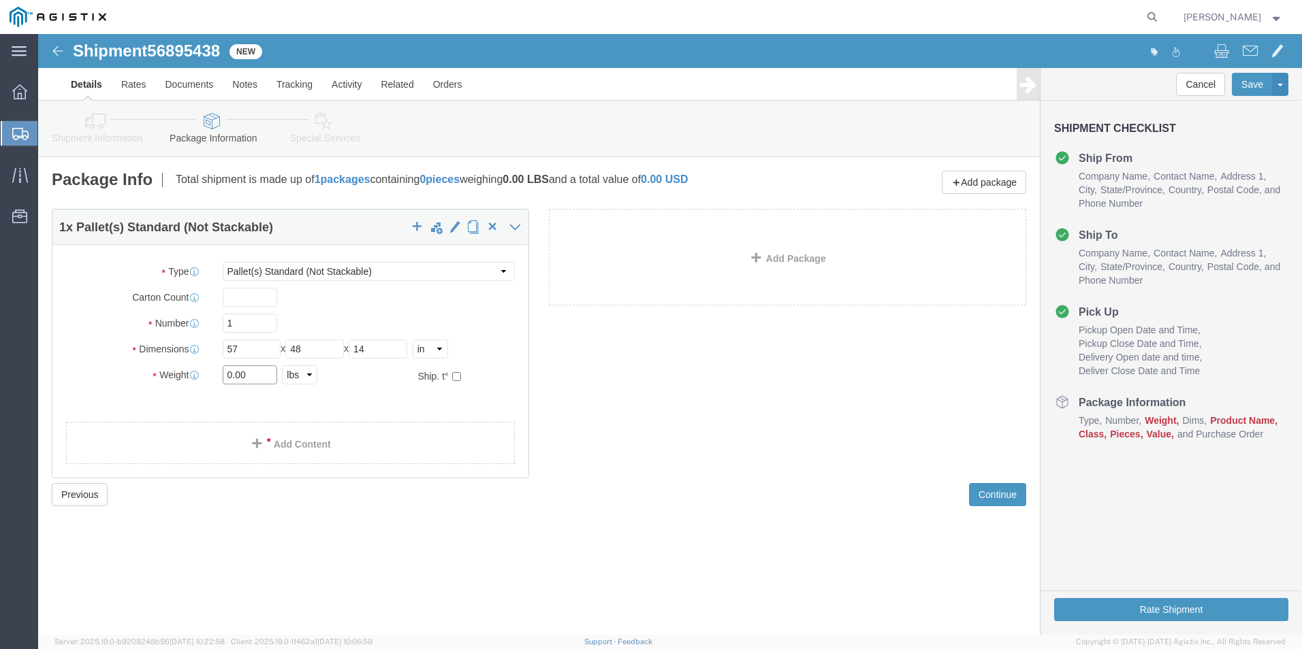
click input "0.00"
type input "0"
type input "593"
click div "1 x Pallet(s) Standard (Not Stackable) Package Type Select Bulk Bundle(s) Cardb…"
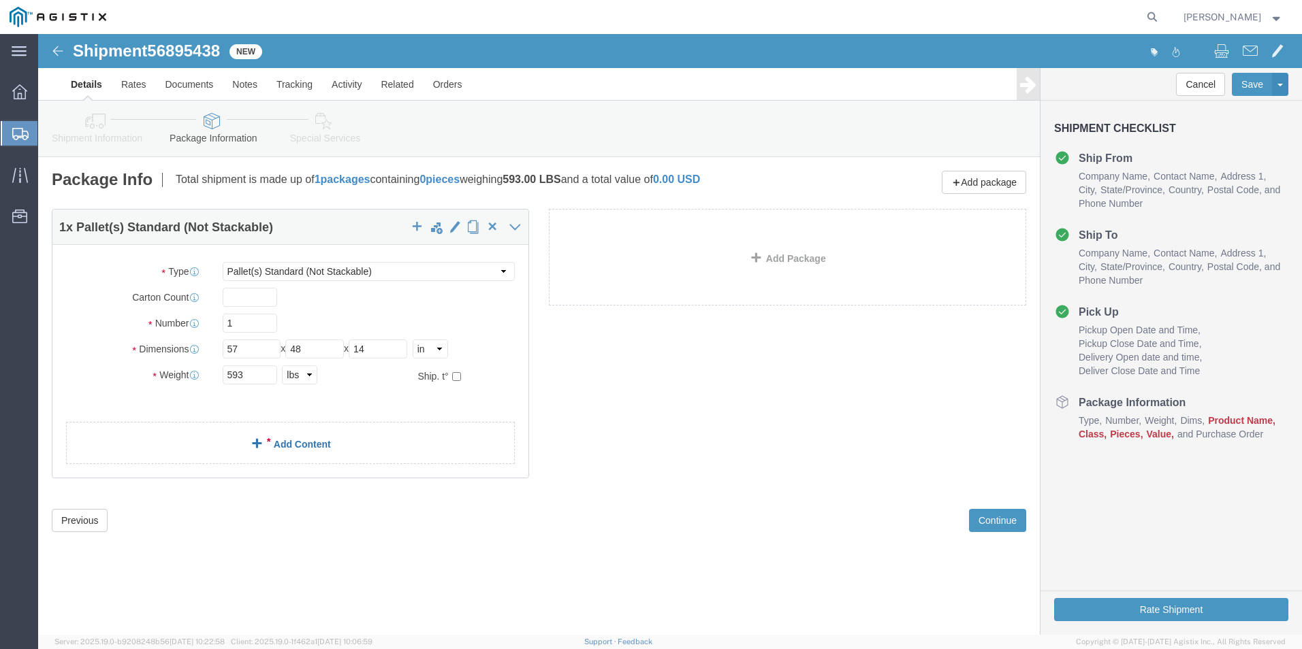
click div "1 x Pallet(s) Standard (Not Stackable) Package Type Select Bulk Bundle(s) Cardb…"
click span
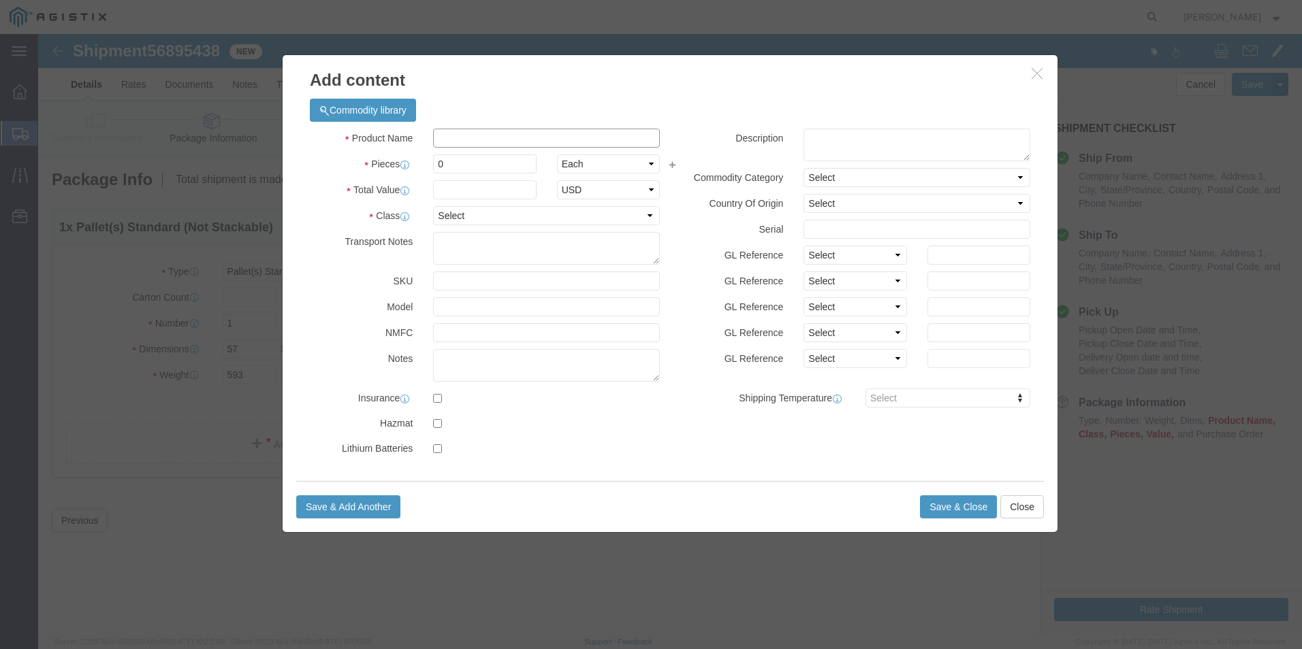
click input "text"
type input "STEEL RODS"
click input "0"
drag, startPoint x: 471, startPoint y: 128, endPoint x: 372, endPoint y: 120, distance: 99.0
click div "Pieces 0 Select Bag Barrels 100Board Feet Bottle Box Blister Pack Carats Can Ca…"
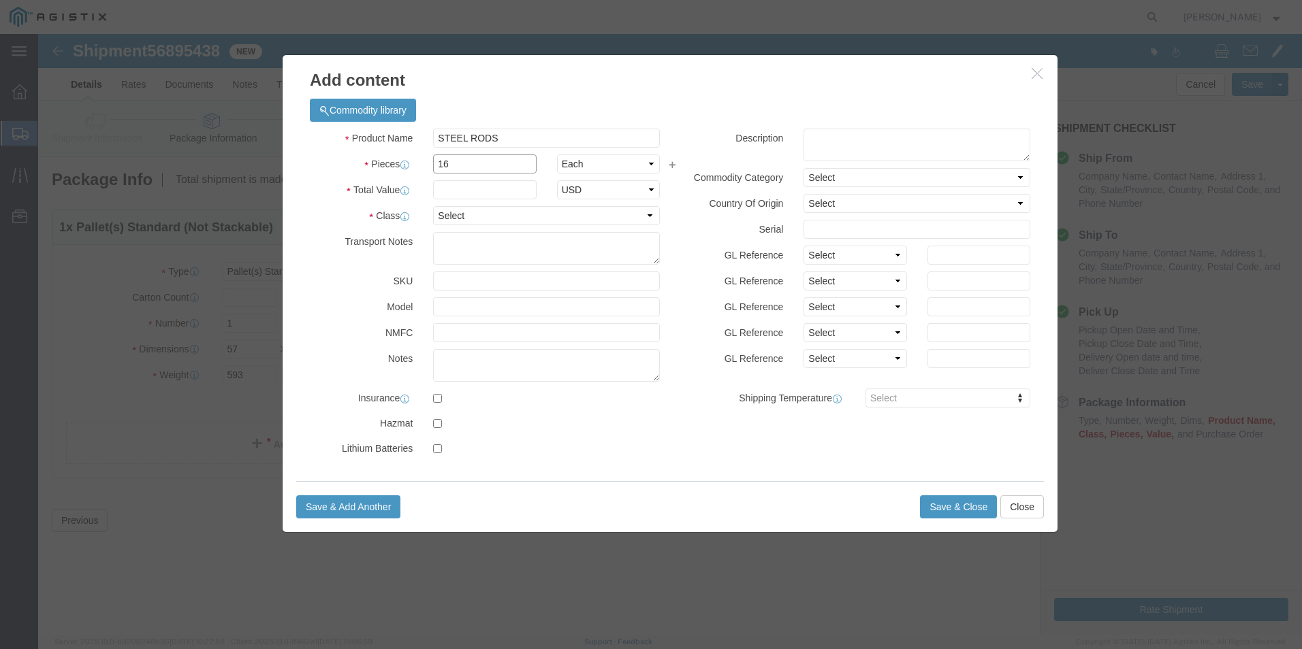
type input "16"
click input "text"
type input "1528"
click select "Select 50 55 60 65 70 85 92.5 100 125 175 250 300 400"
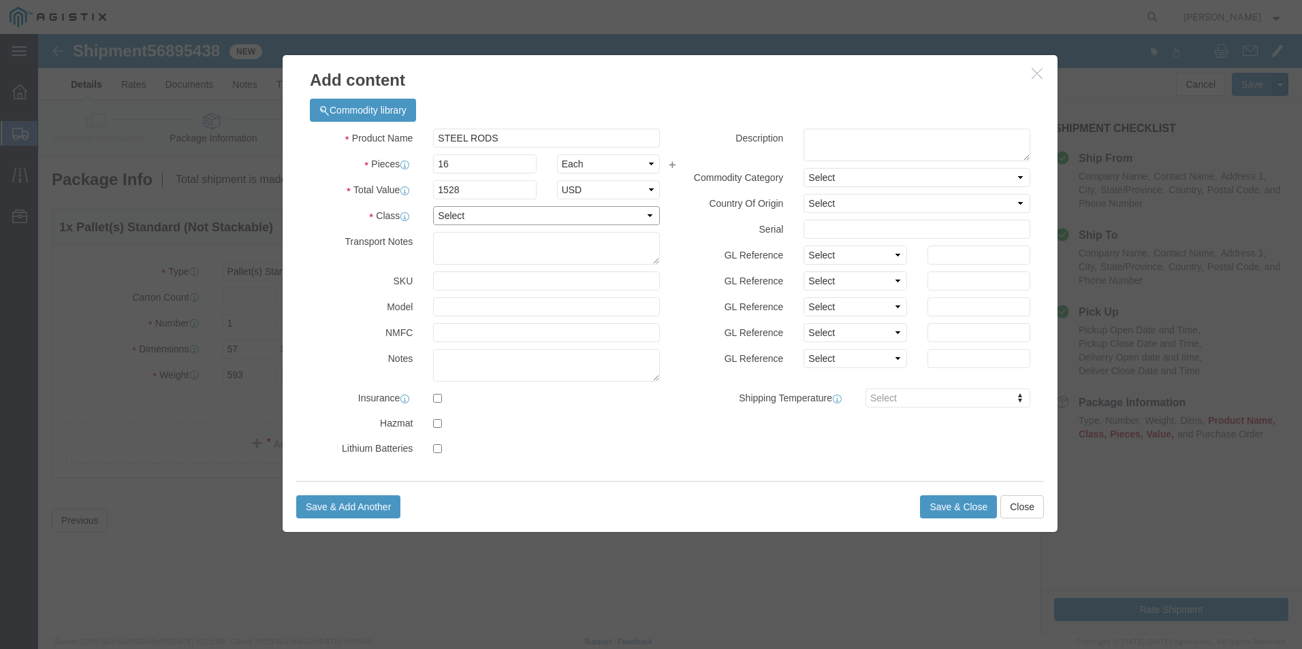
select select "50"
click select "Select 50 55 60 65 70 85 92.5 100 125 175 250 300 400"
click button "Save & Close"
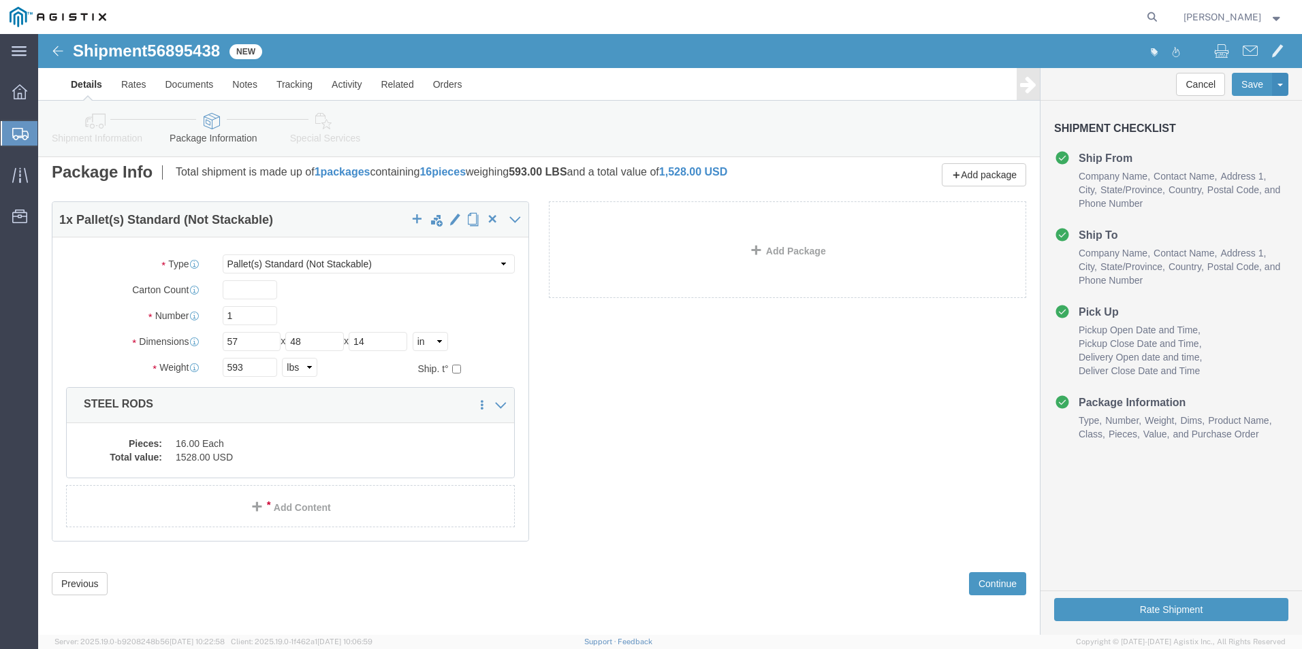
scroll to position [10, 0]
click button "Continue"
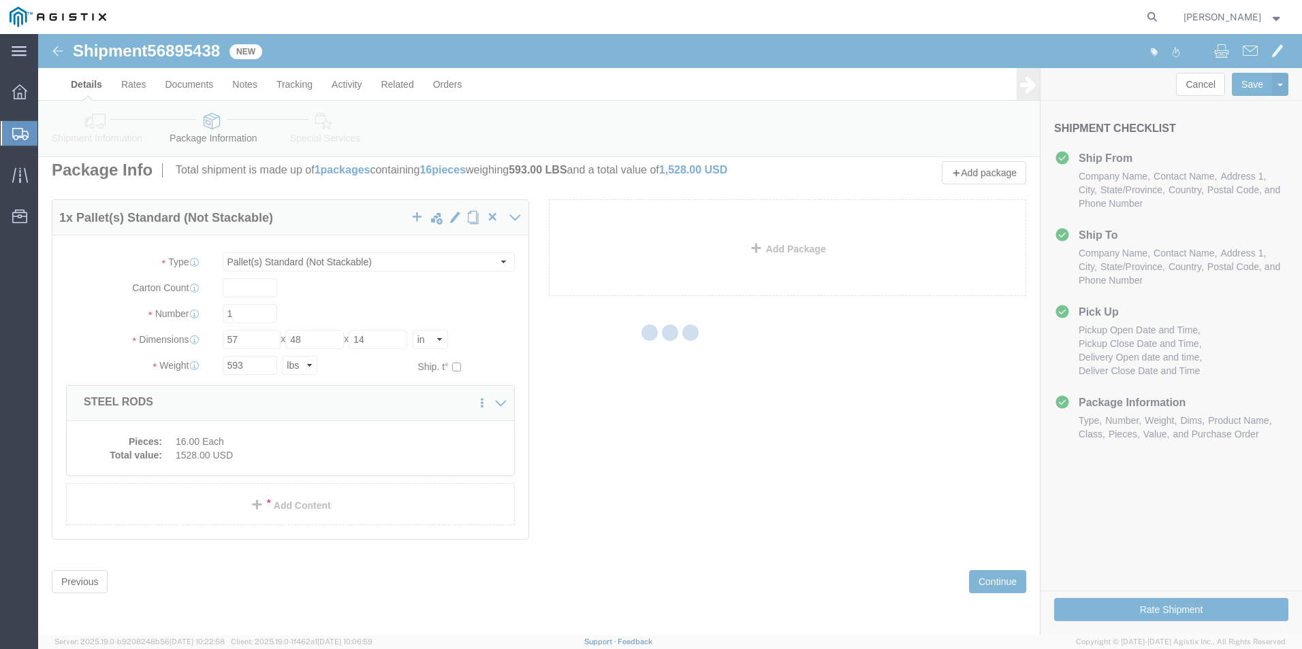
select select
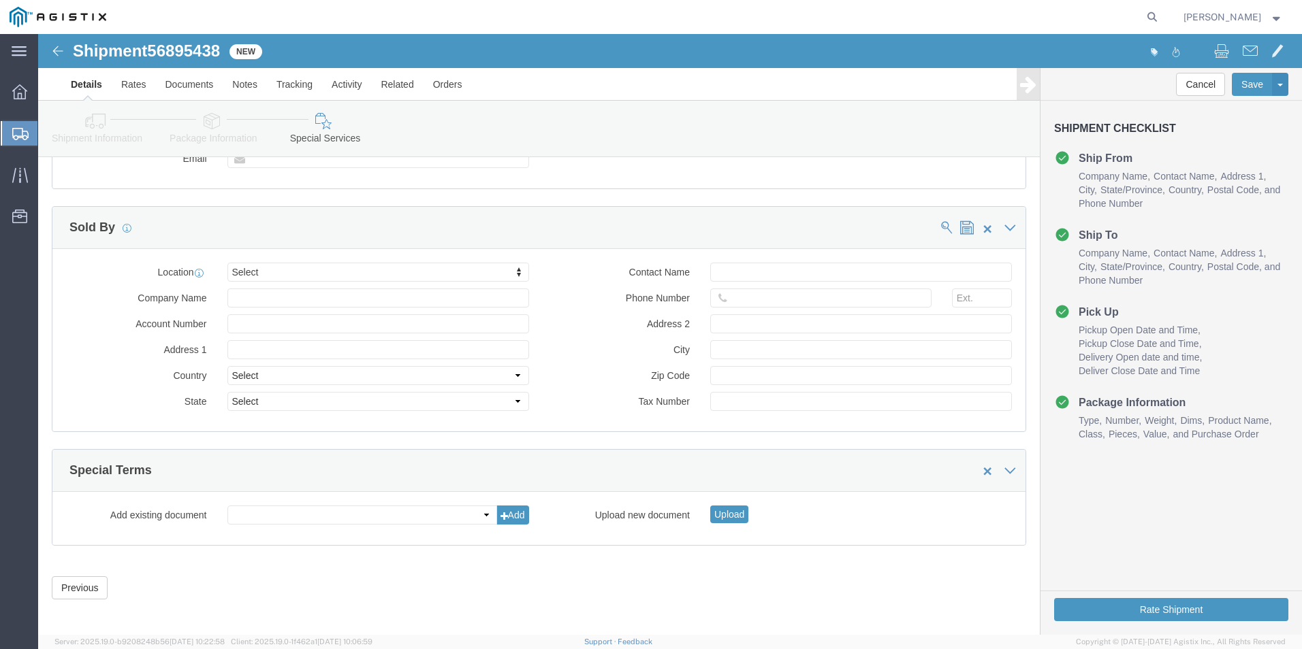
scroll to position [1248, 0]
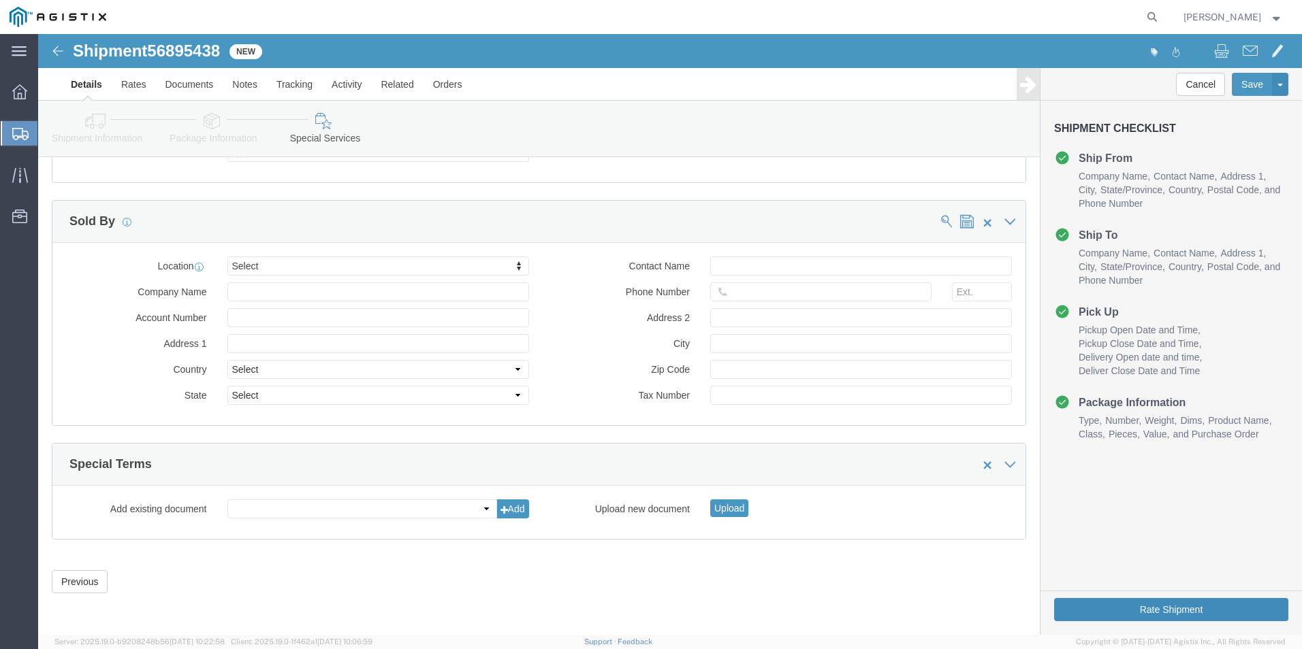
click button "Rate Shipment"
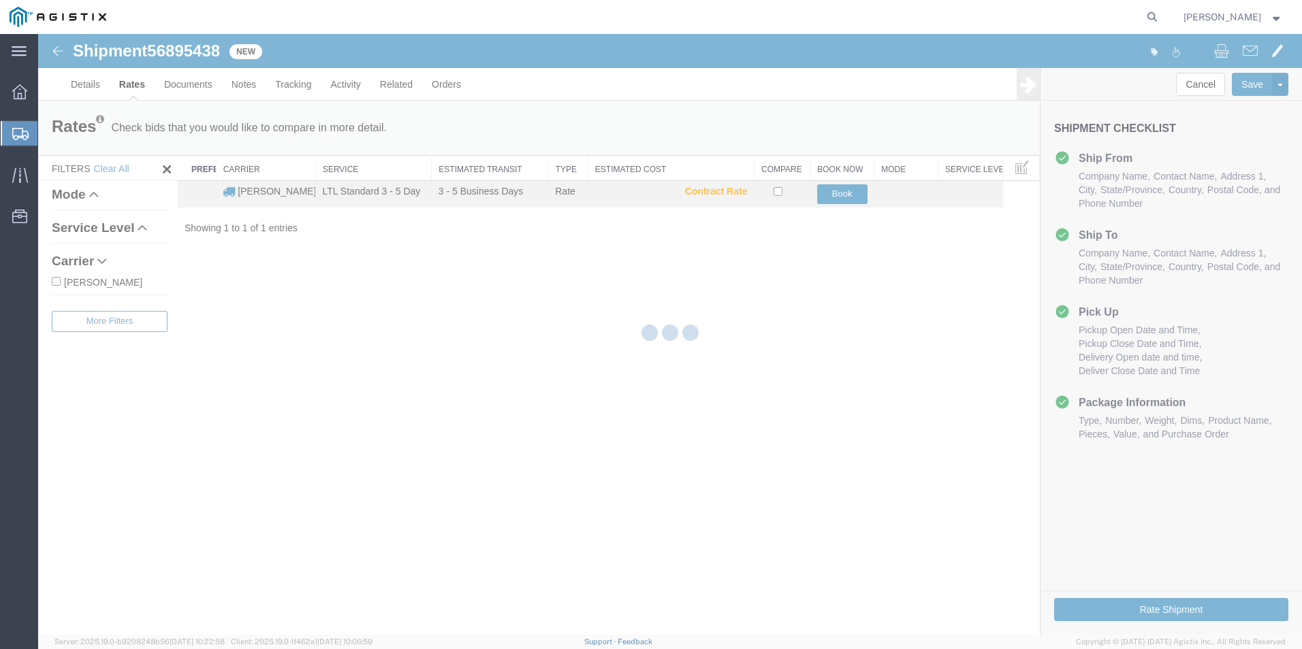
scroll to position [0, 0]
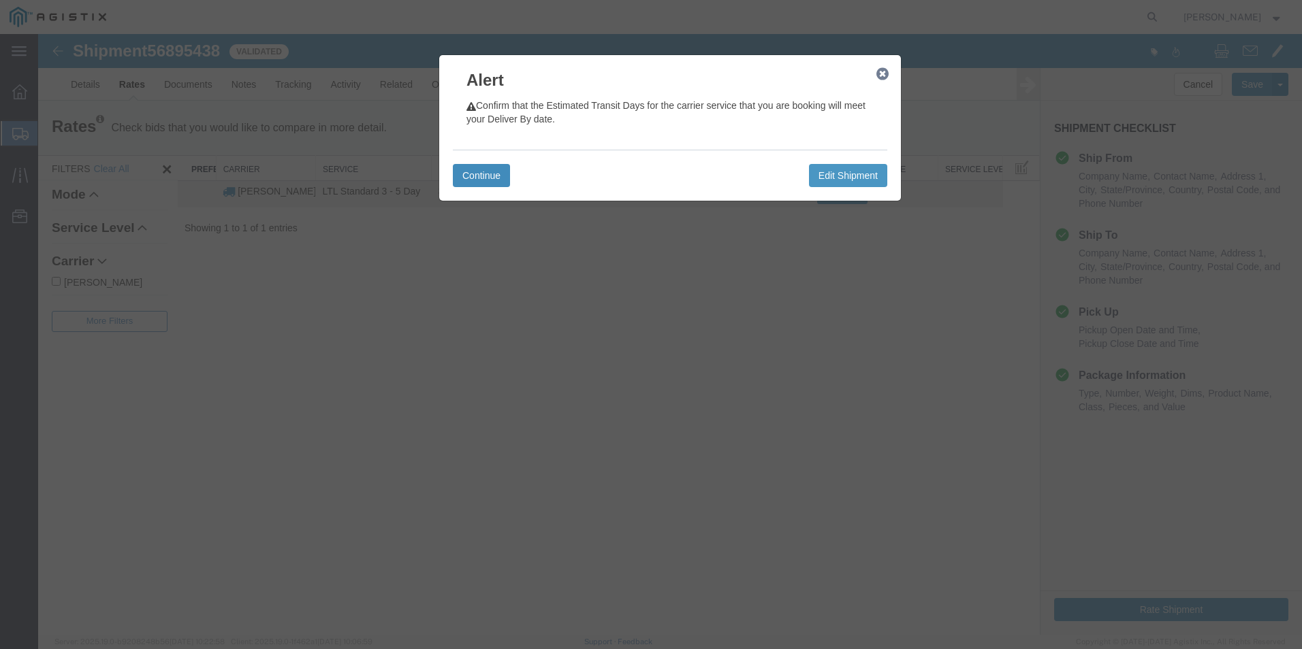
click at [500, 180] on button "Continue" at bounding box center [481, 175] width 57 height 23
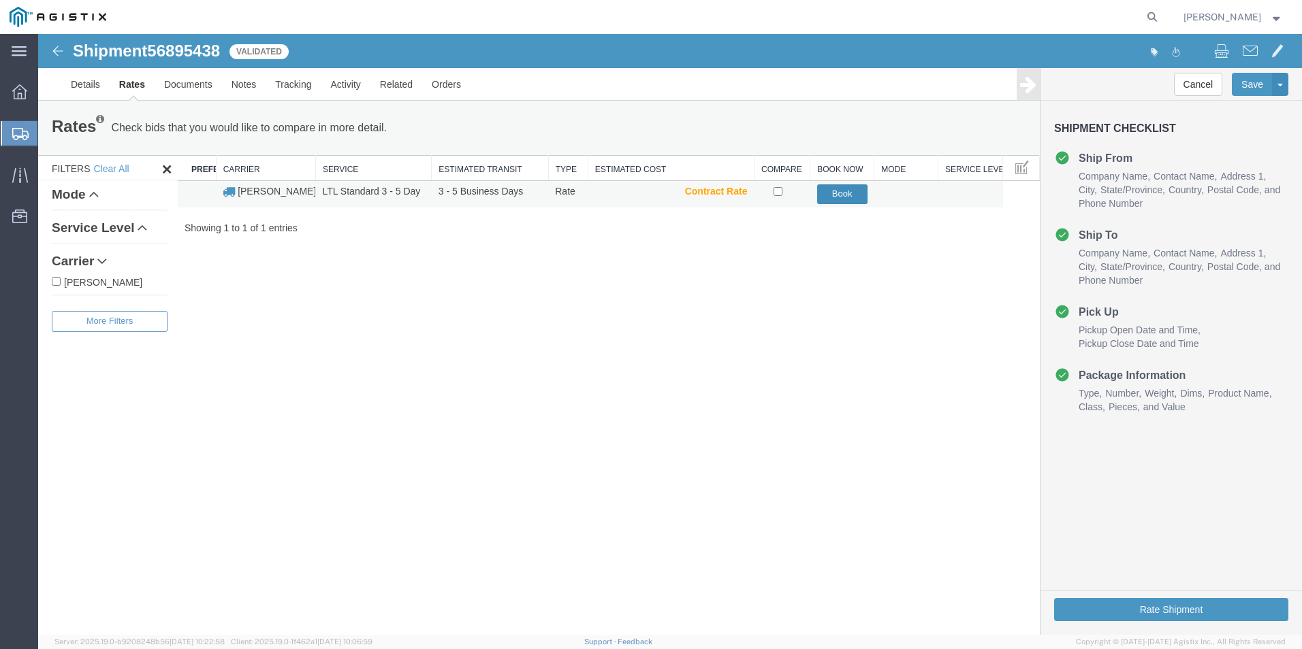
click at [845, 195] on button "Book" at bounding box center [842, 194] width 50 height 20
